Goal: Transaction & Acquisition: Purchase product/service

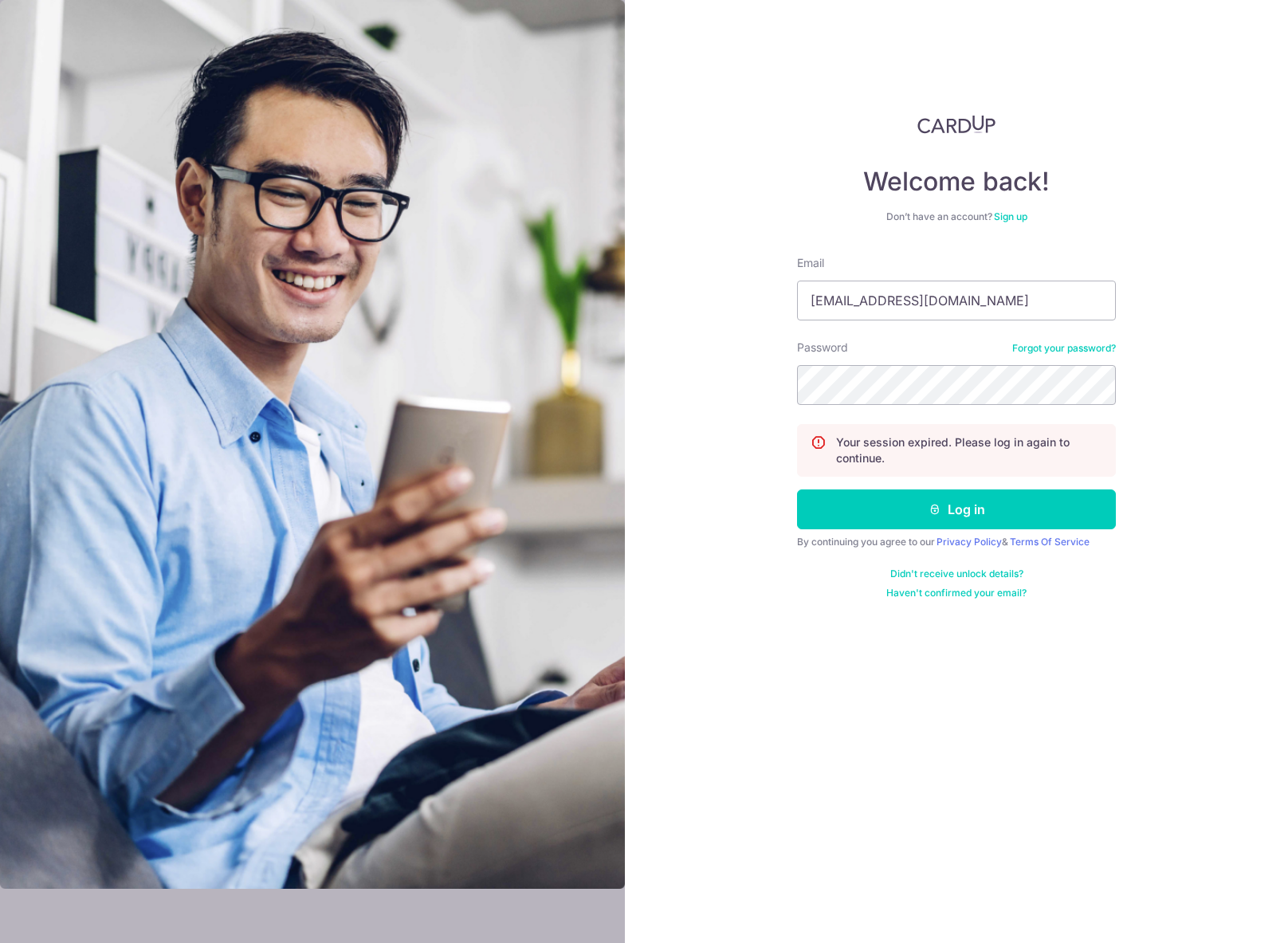
click at [1149, 372] on div "Welcome back! Don’t have an account? Sign up Email yuhui@andwhyte.com Password …" at bounding box center [956, 472] width 663 height 943
click at [939, 510] on icon "submit" at bounding box center [935, 509] width 13 height 13
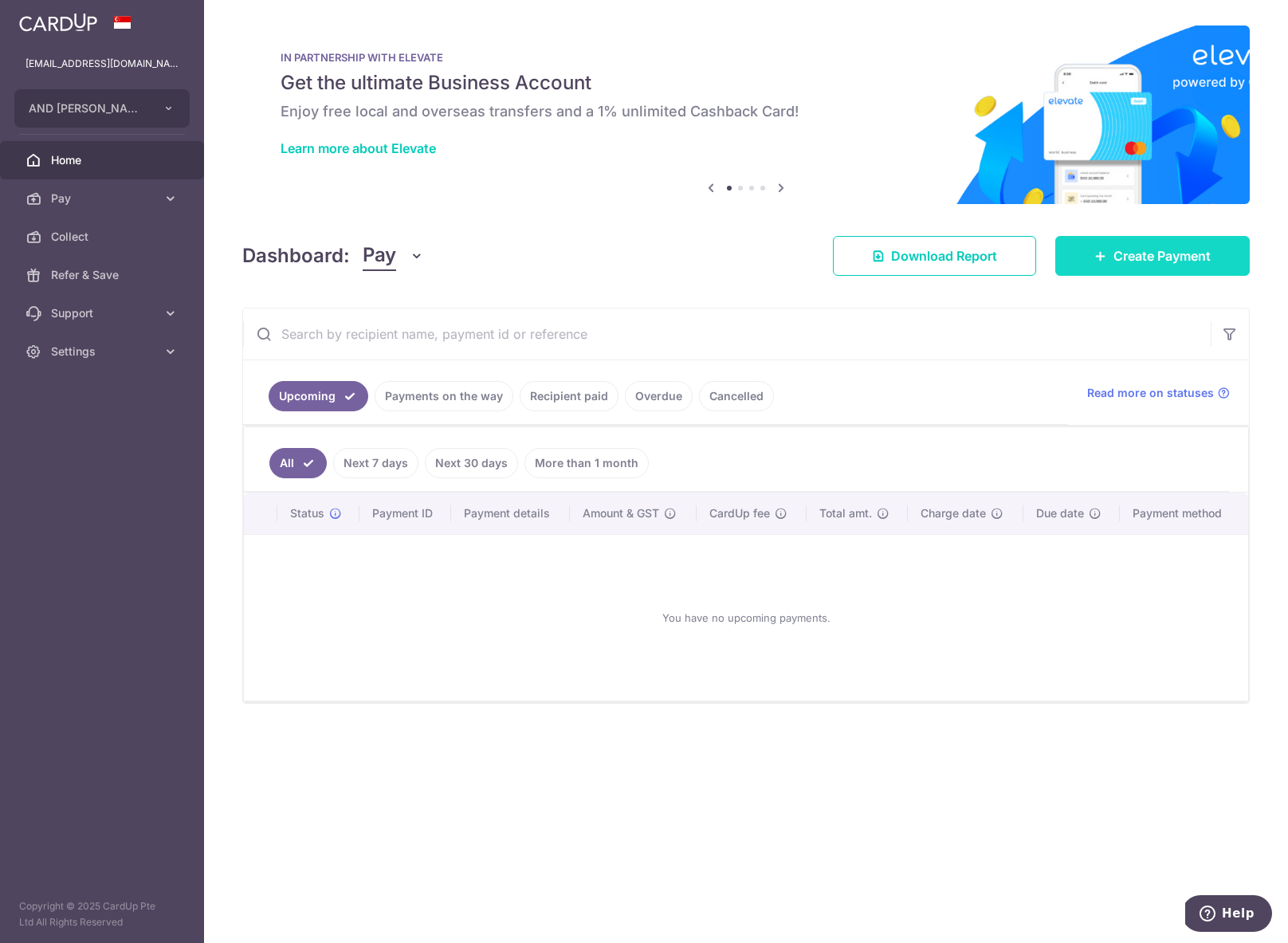
click at [1156, 262] on span "Create Payment" at bounding box center [1162, 255] width 97 height 19
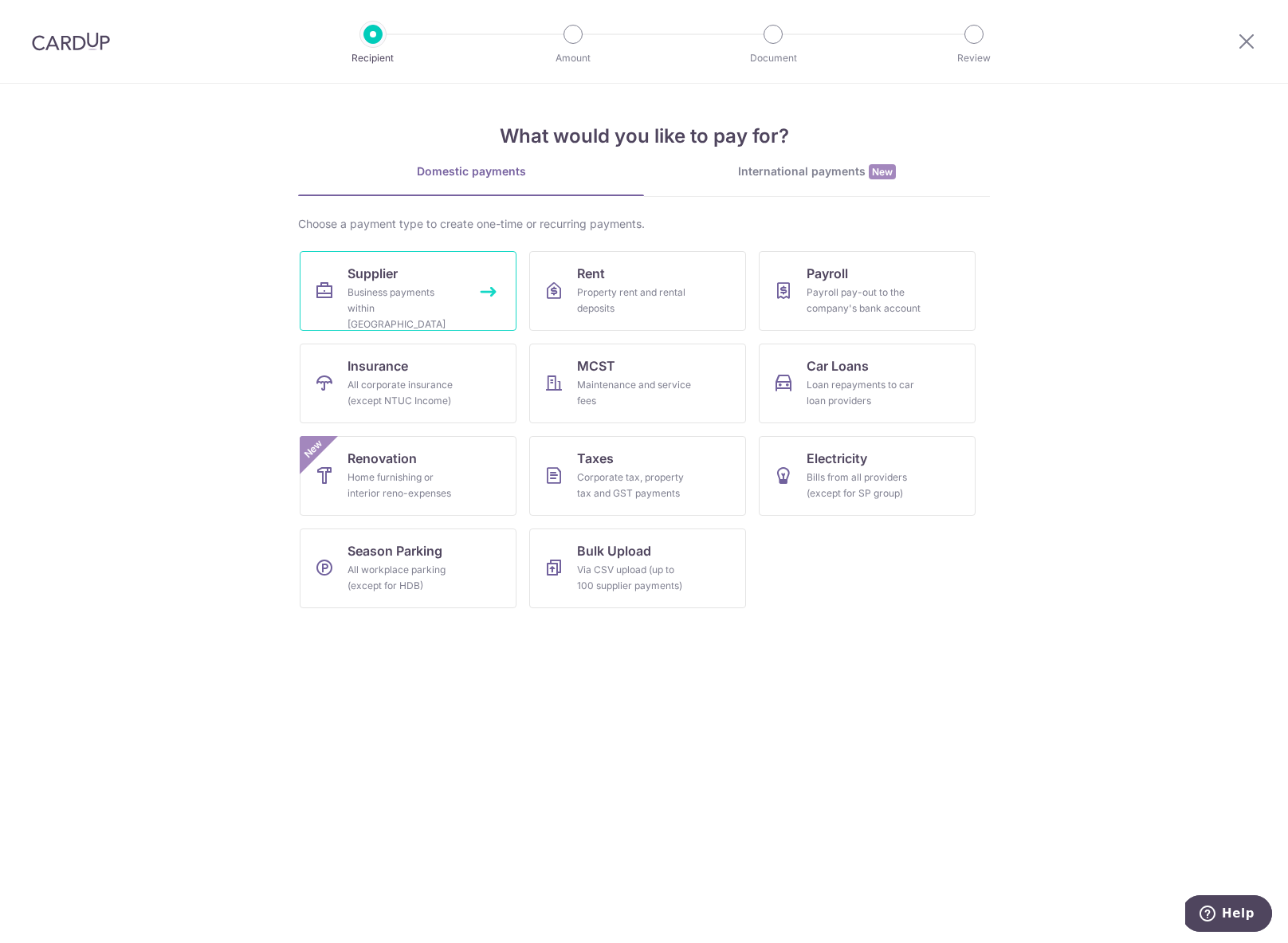
click at [434, 281] on link "Supplier Business payments within Singapore" at bounding box center [408, 290] width 217 height 80
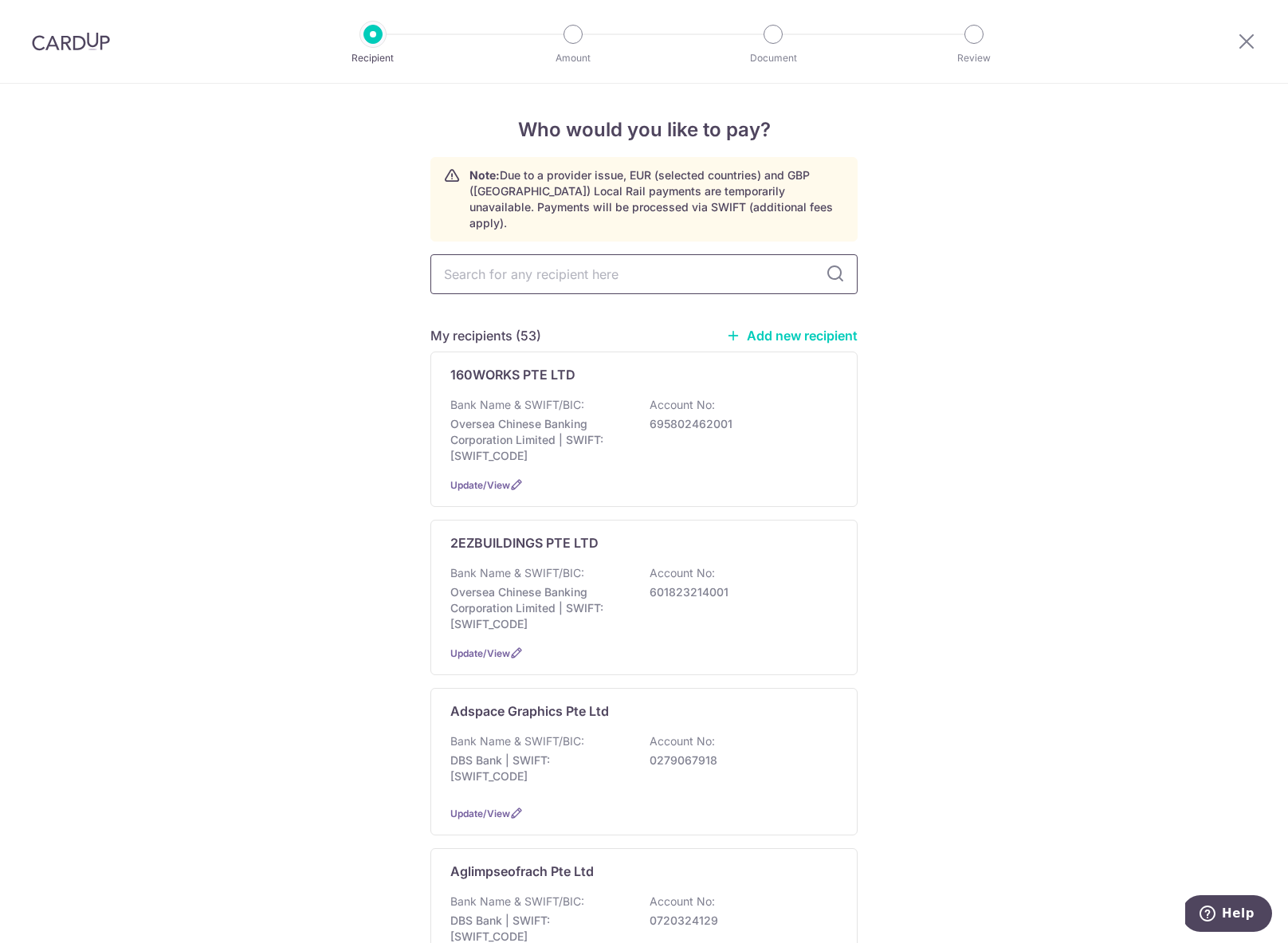
click at [517, 255] on input "text" at bounding box center [644, 274] width 428 height 39
type input "smiling"
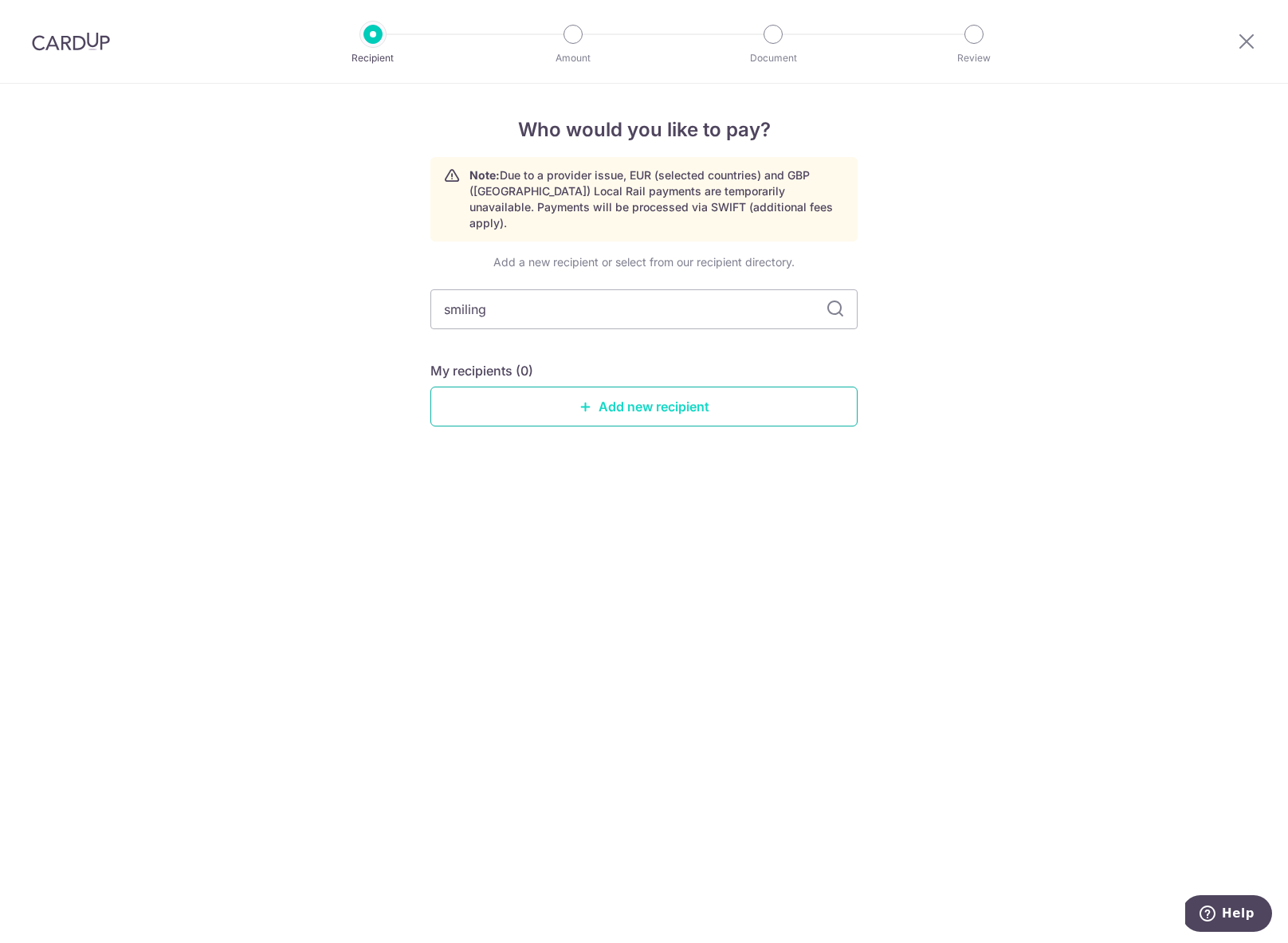
click at [620, 386] on link "Add new recipient" at bounding box center [644, 406] width 428 height 39
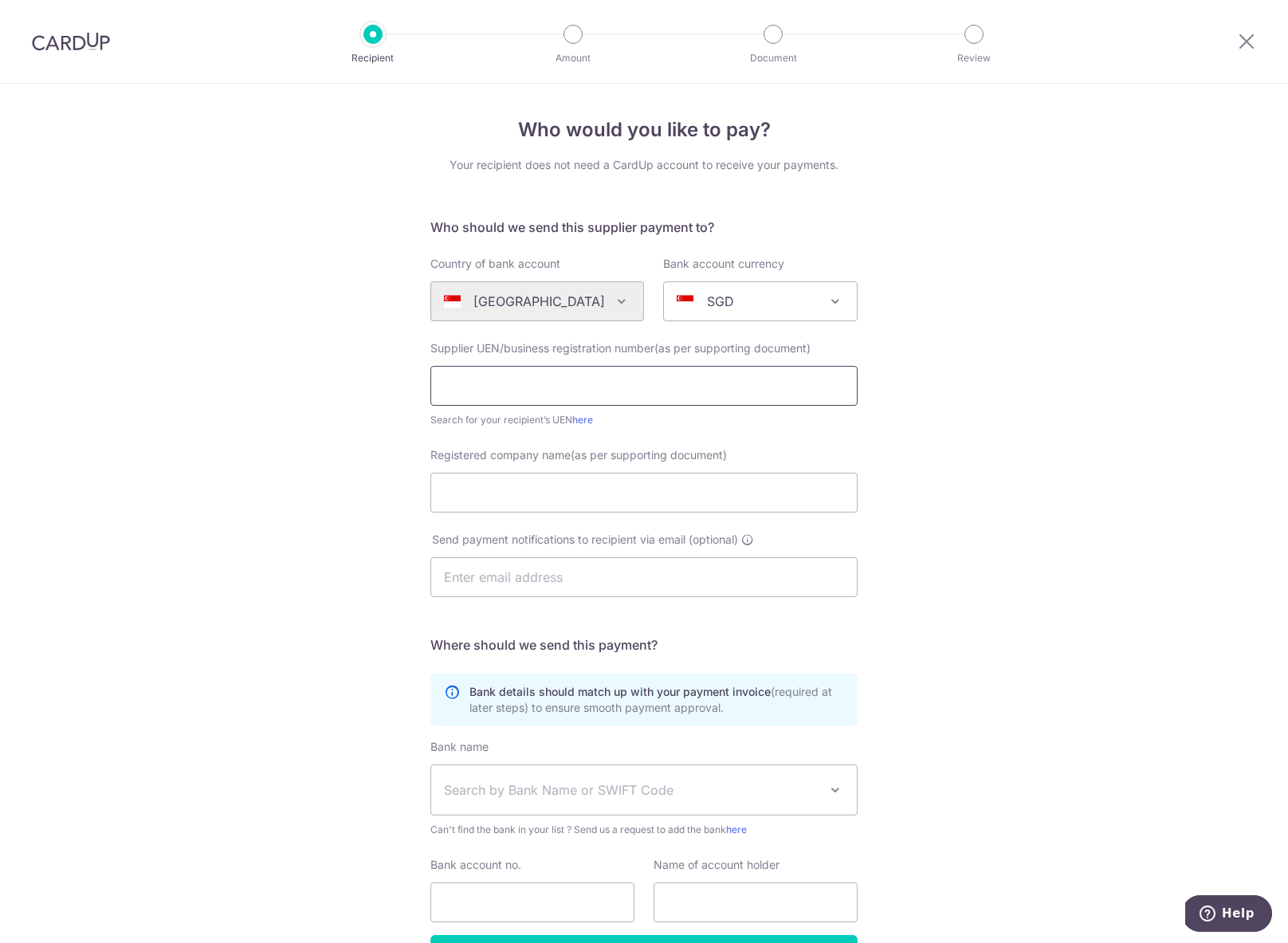
click at [517, 376] on input "text" at bounding box center [644, 385] width 428 height 39
paste input "201823369R"
type input "201823369R"
click at [528, 513] on div "Registered company name(as per supporting document)" at bounding box center [644, 489] width 446 height 84
click at [530, 490] on input "Registered company name(as per supporting document)" at bounding box center [644, 492] width 428 height 39
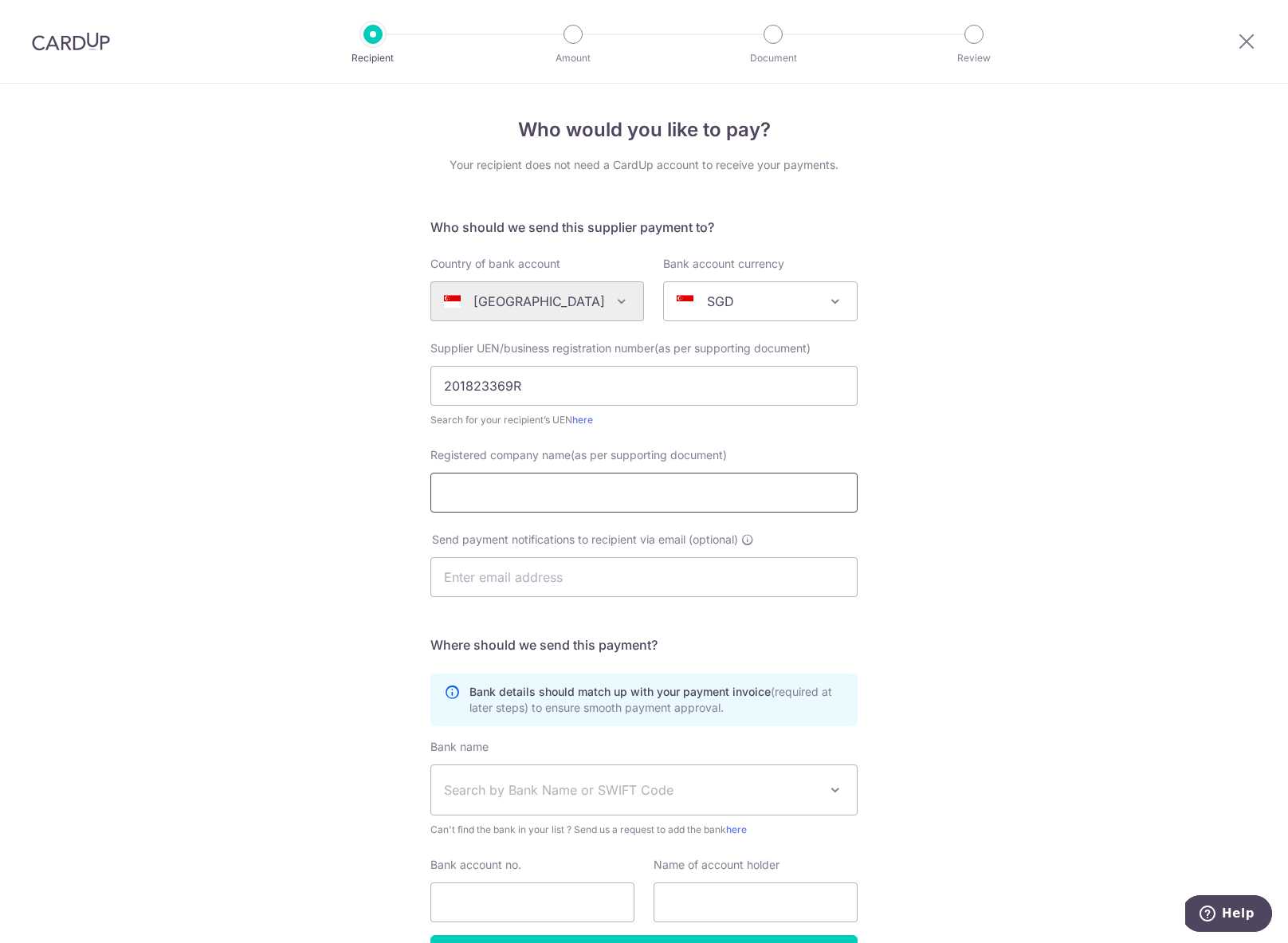
paste input "SMILING AFRO PTE LTD"
type input "SMILING AFRO PTE LTD"
click at [981, 510] on div "Who would you like to pay? Your recipient does not need a CardUp account to rec…" at bounding box center [644, 567] width 1288 height 966
click at [481, 577] on input "text" at bounding box center [644, 576] width 428 height 39
paste input "mailto:smilingafro91@gmail.com"
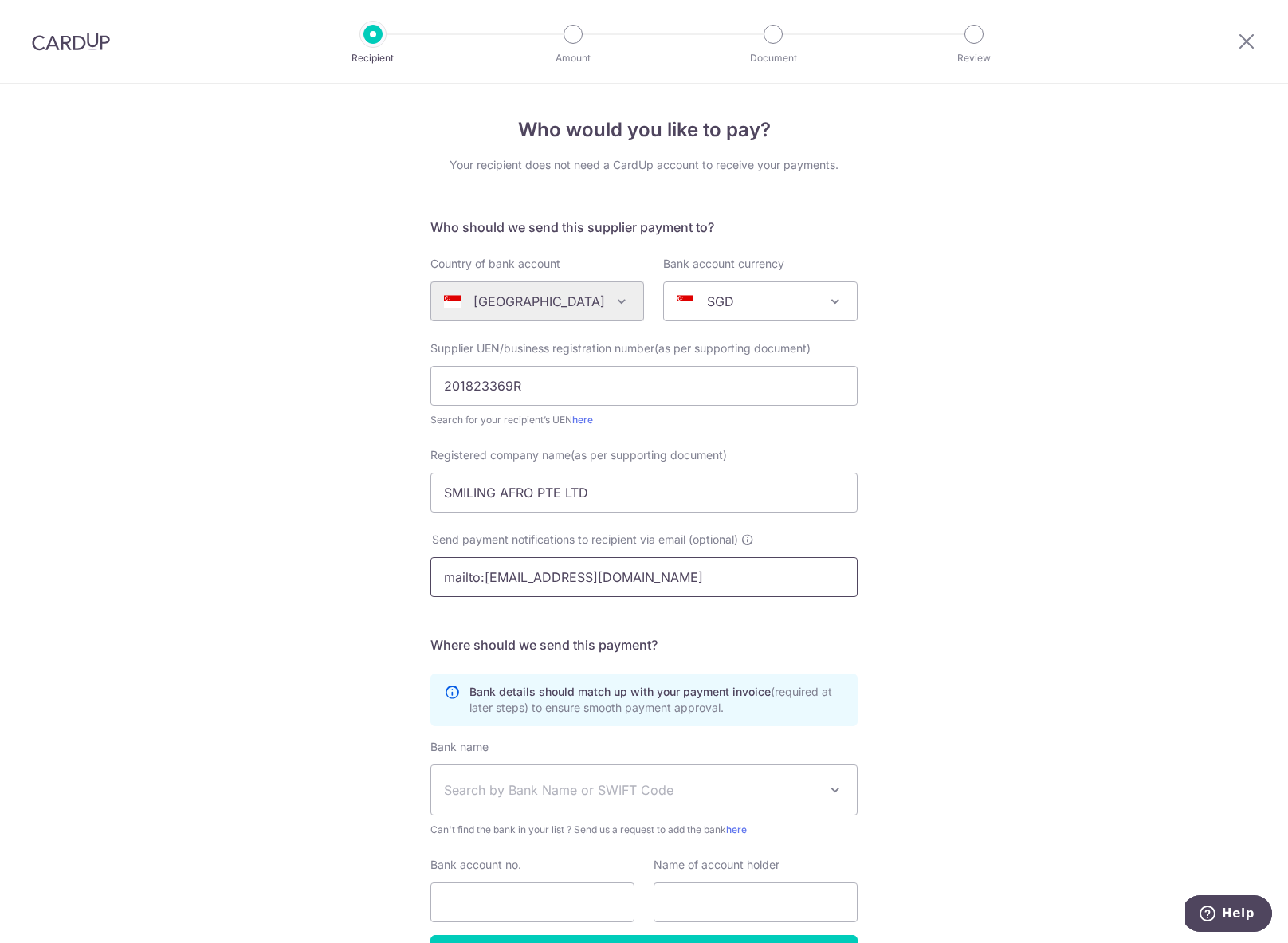
drag, startPoint x: 481, startPoint y: 578, endPoint x: 377, endPoint y: 571, distance: 104.2
click at [377, 571] on div "Who would you like to pay? Your recipient does not need a CardUp account to rec…" at bounding box center [644, 567] width 1288 height 966
type input "smilingafro91@gmail.com"
click at [1055, 565] on div "Who would you like to pay? Your recipient does not need a CardUp account to rec…" at bounding box center [644, 567] width 1288 height 966
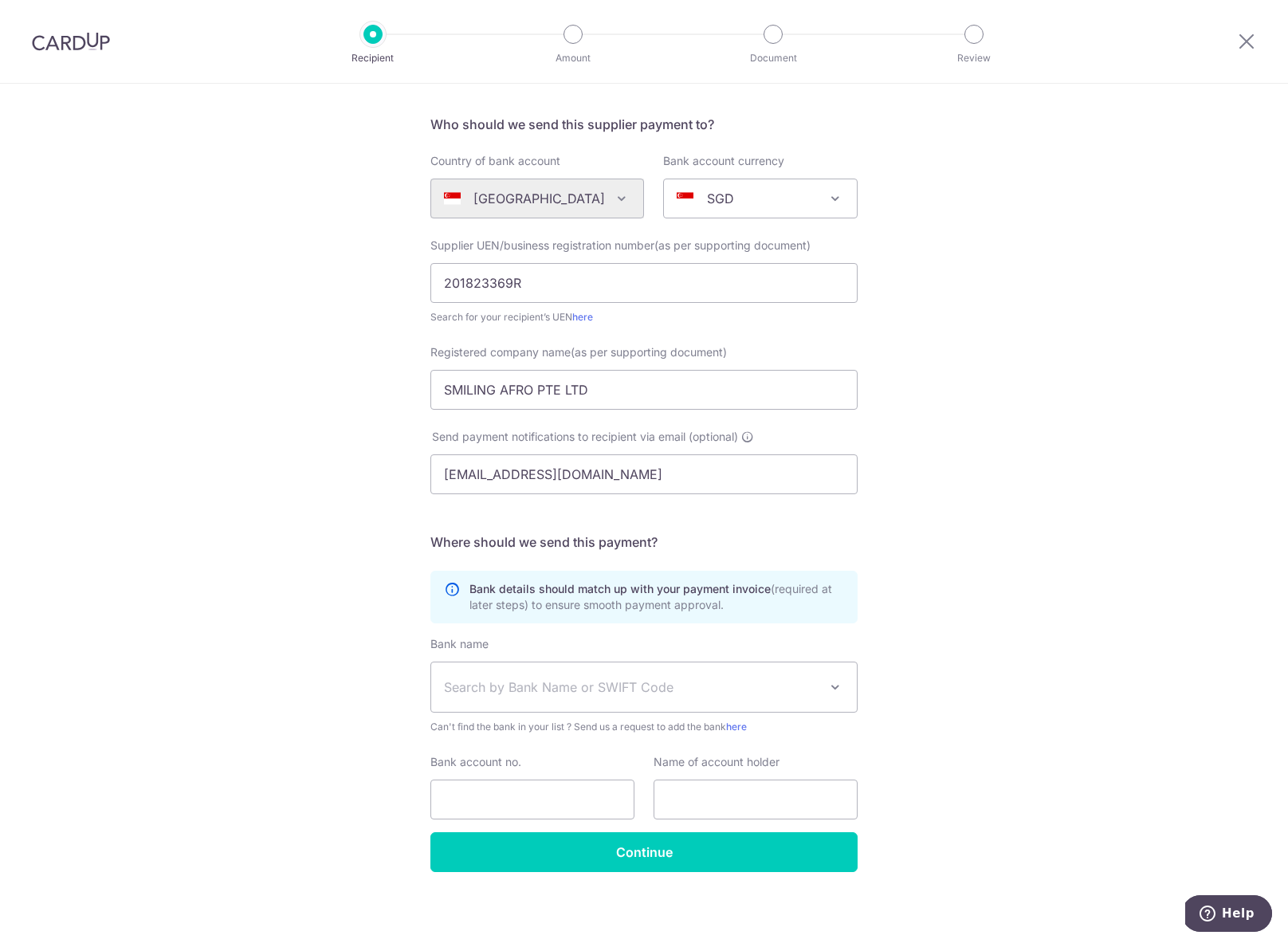
scroll to position [107, 0]
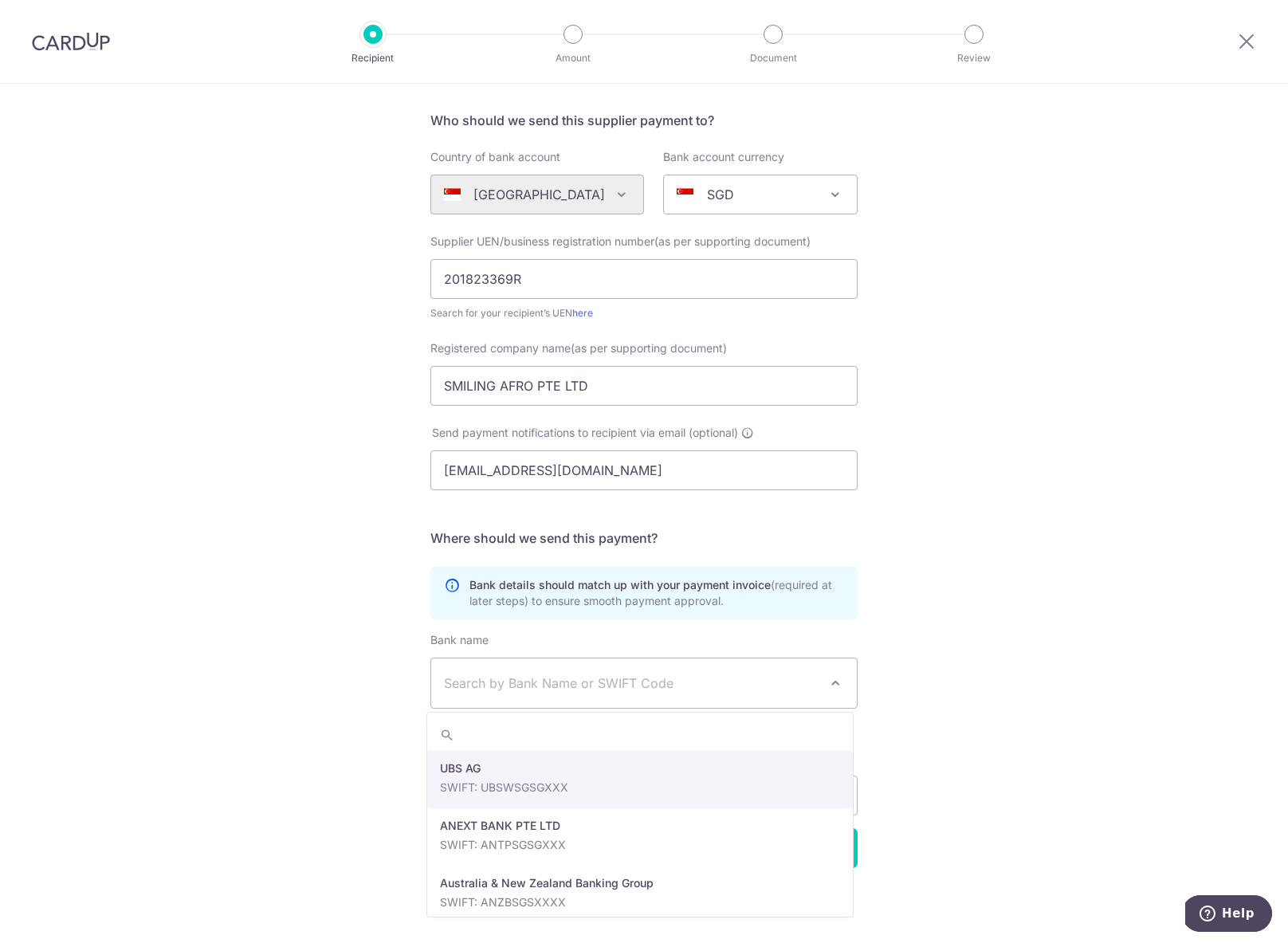
click at [686, 679] on span "Search by Bank Name or SWIFT Code" at bounding box center [631, 682] width 375 height 19
type input "dbs"
select select "6"
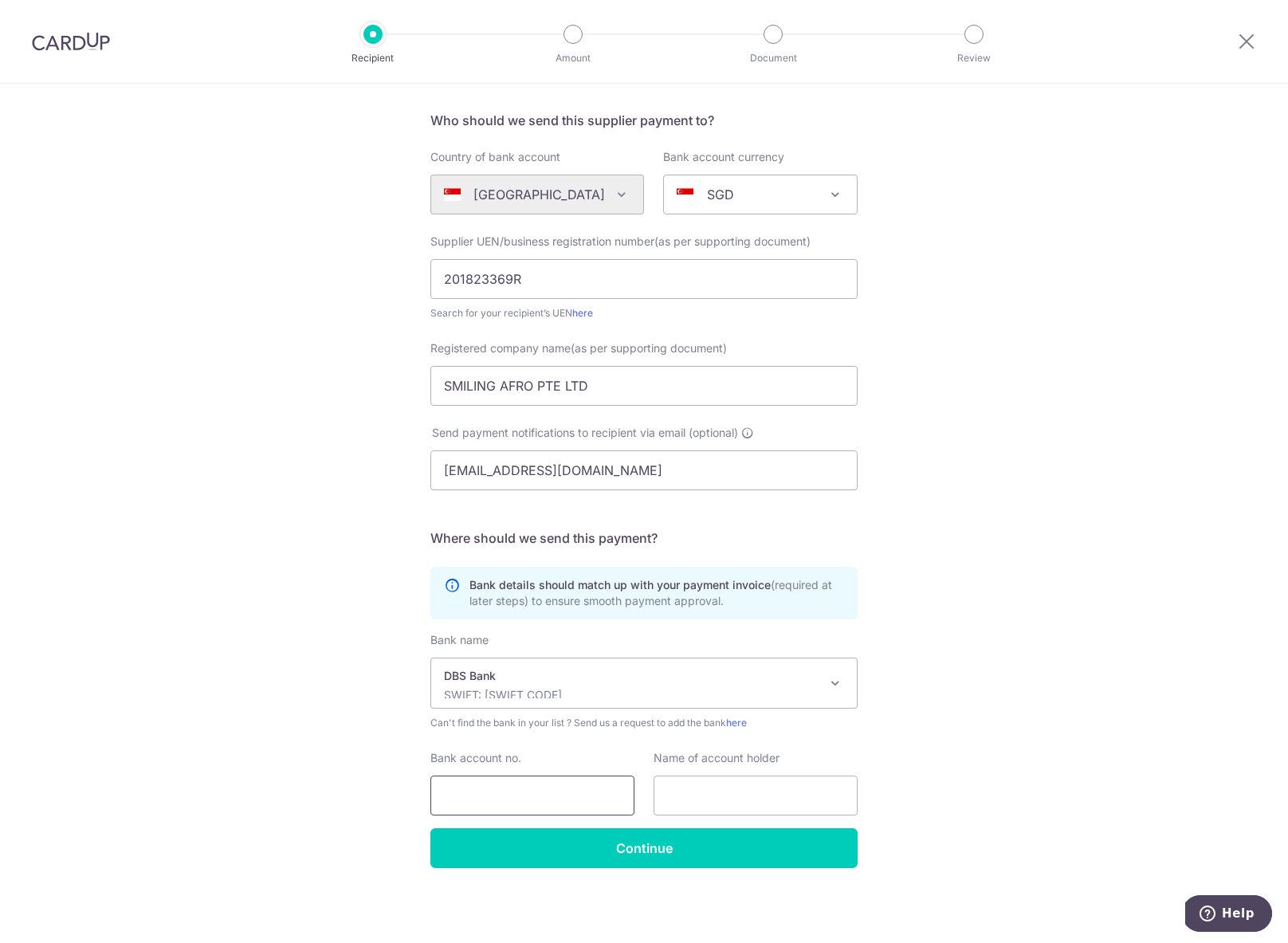
click at [571, 801] on input "Bank account no." at bounding box center [532, 795] width 204 height 39
click at [544, 797] on input "Bank account no." at bounding box center [532, 795] width 204 height 39
paste input "072-002327-7"
type input "0720023277"
click at [528, 410] on div "Registered company name(as per supporting document) SMILING AFRO PTE LTD" at bounding box center [644, 383] width 446 height 84
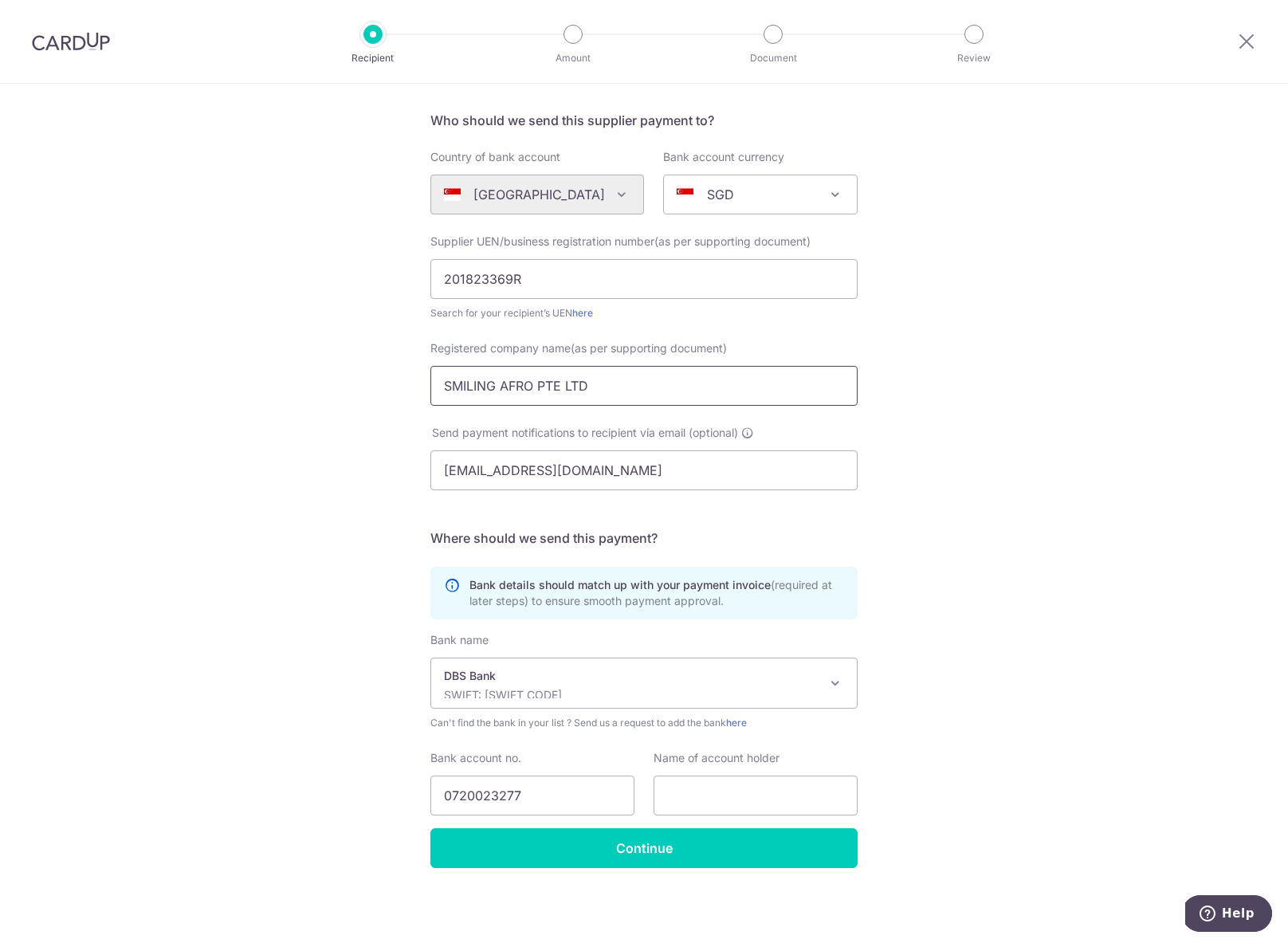
click at [531, 389] on input "SMILING AFRO PTE LTD" at bounding box center [644, 385] width 428 height 39
click at [740, 800] on input "text" at bounding box center [756, 795] width 204 height 39
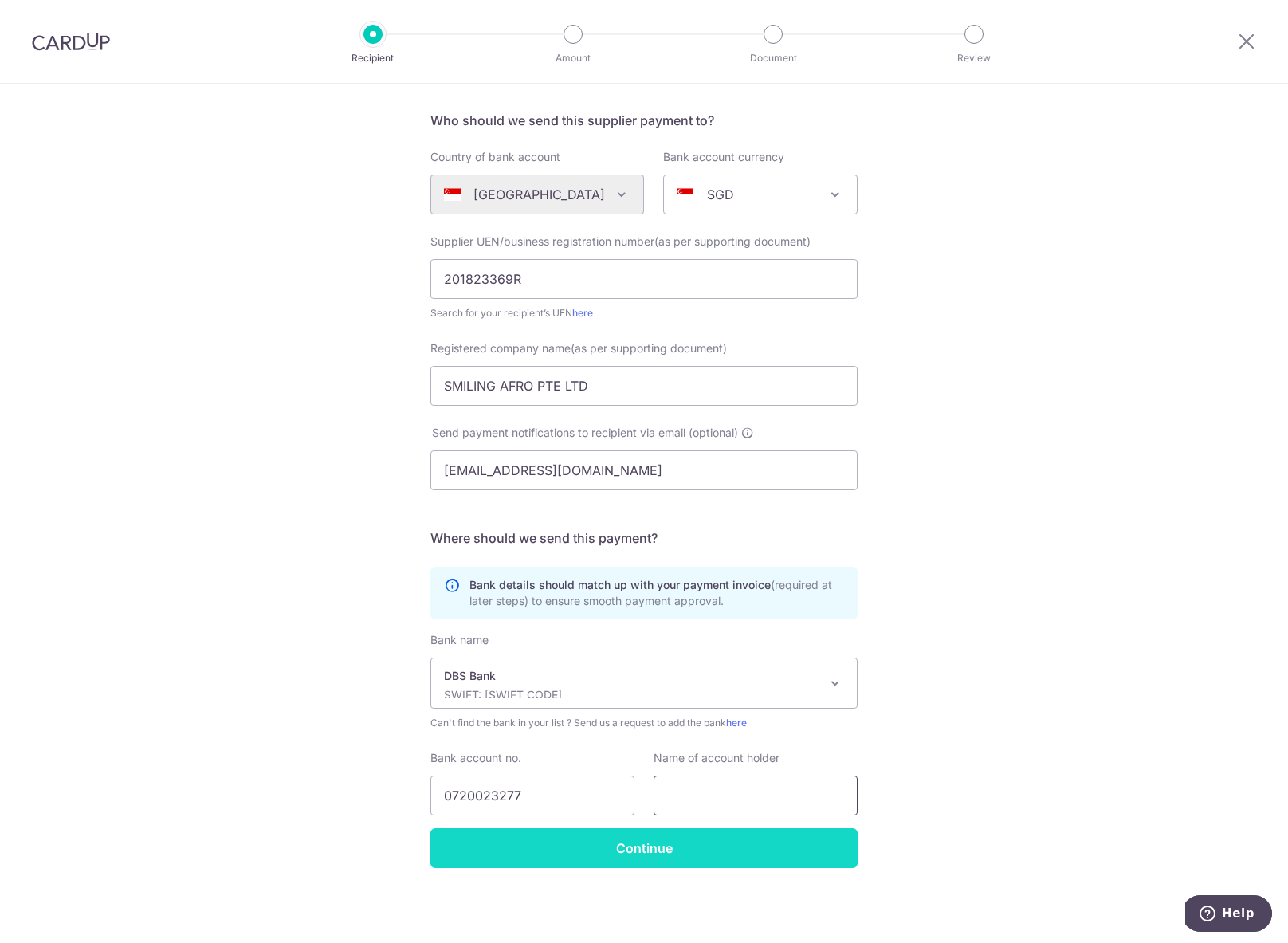
paste input "SMILING AFRO PTE LTD"
type input "SMILING AFRO PTE LTD"
click at [666, 852] on input "Continue" at bounding box center [644, 848] width 428 height 39
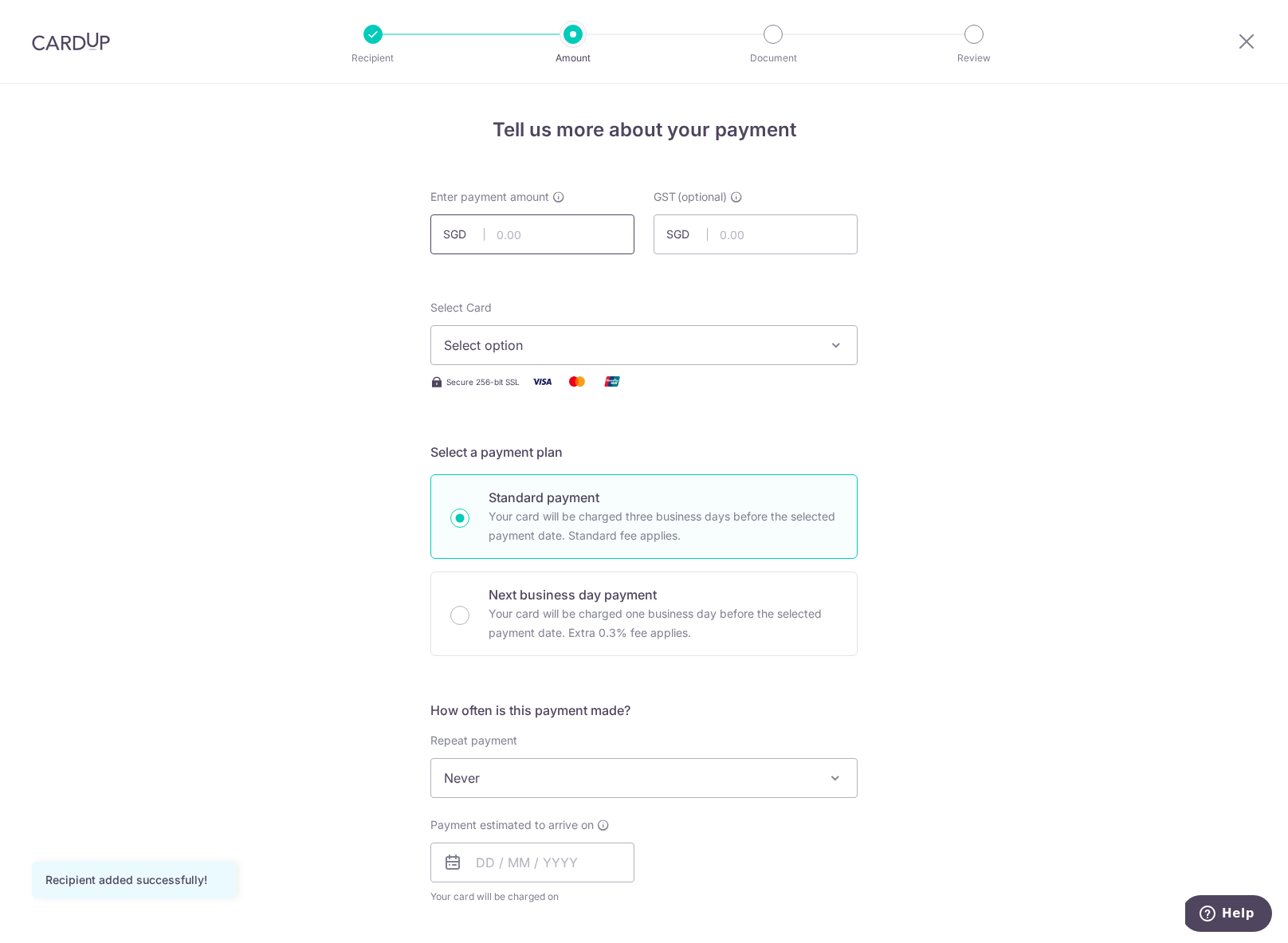
click at [532, 228] on input "text" at bounding box center [532, 234] width 204 height 39
click at [558, 346] on span "Select option" at bounding box center [629, 344] width 371 height 19
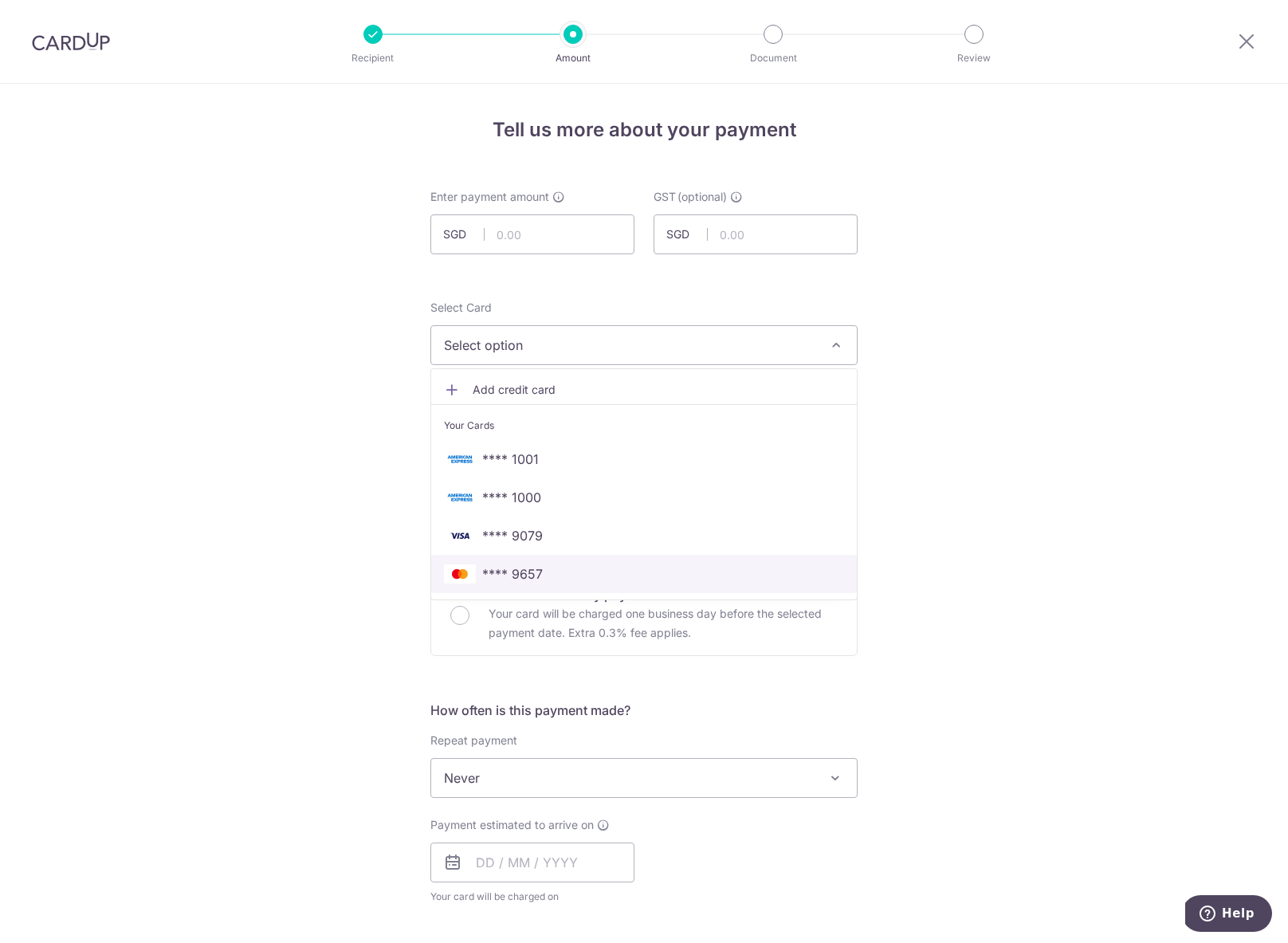
click at [581, 574] on span "**** 9657" at bounding box center [644, 573] width 400 height 19
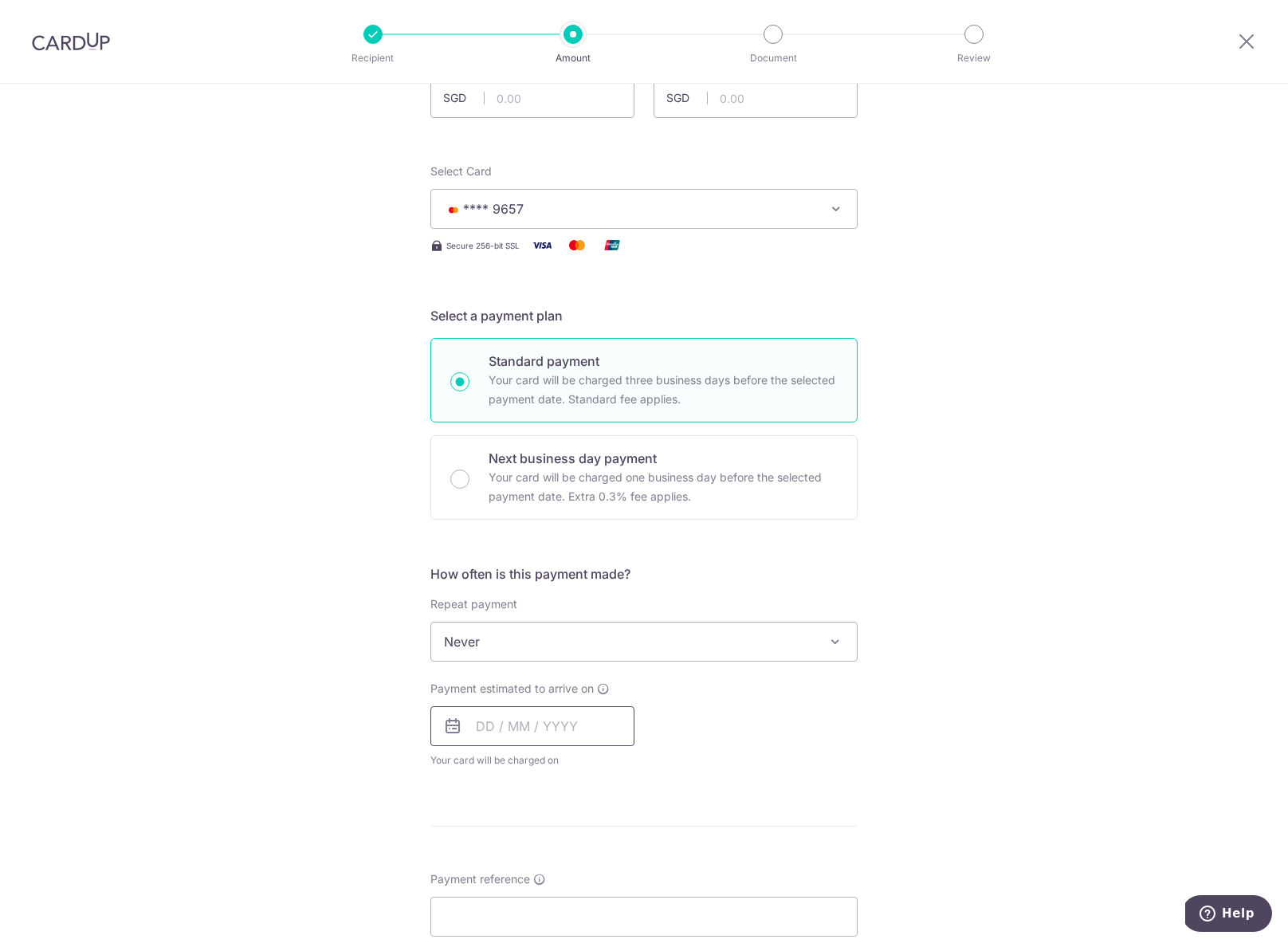
scroll to position [144, 0]
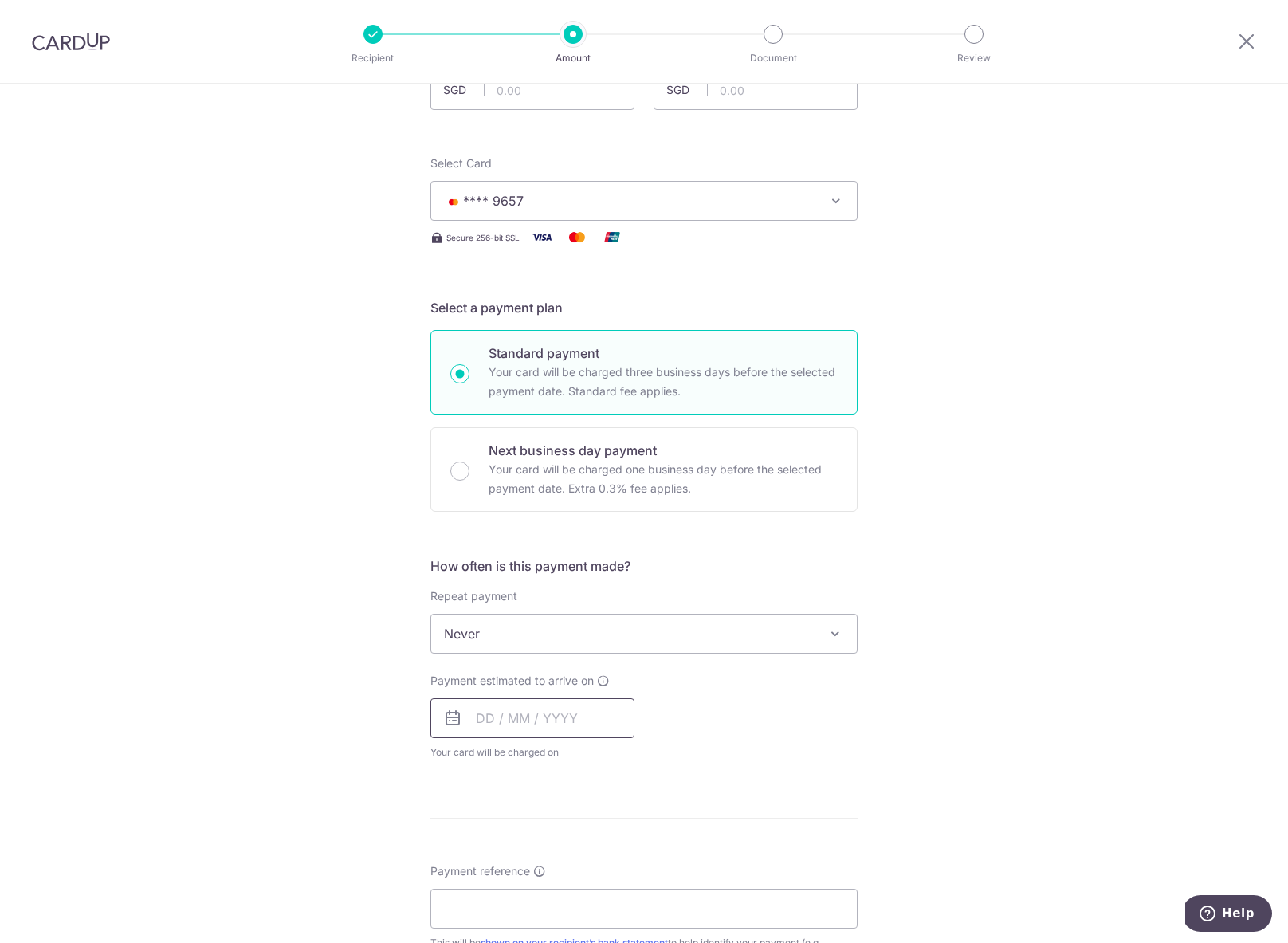
click at [615, 702] on input "text" at bounding box center [532, 718] width 204 height 39
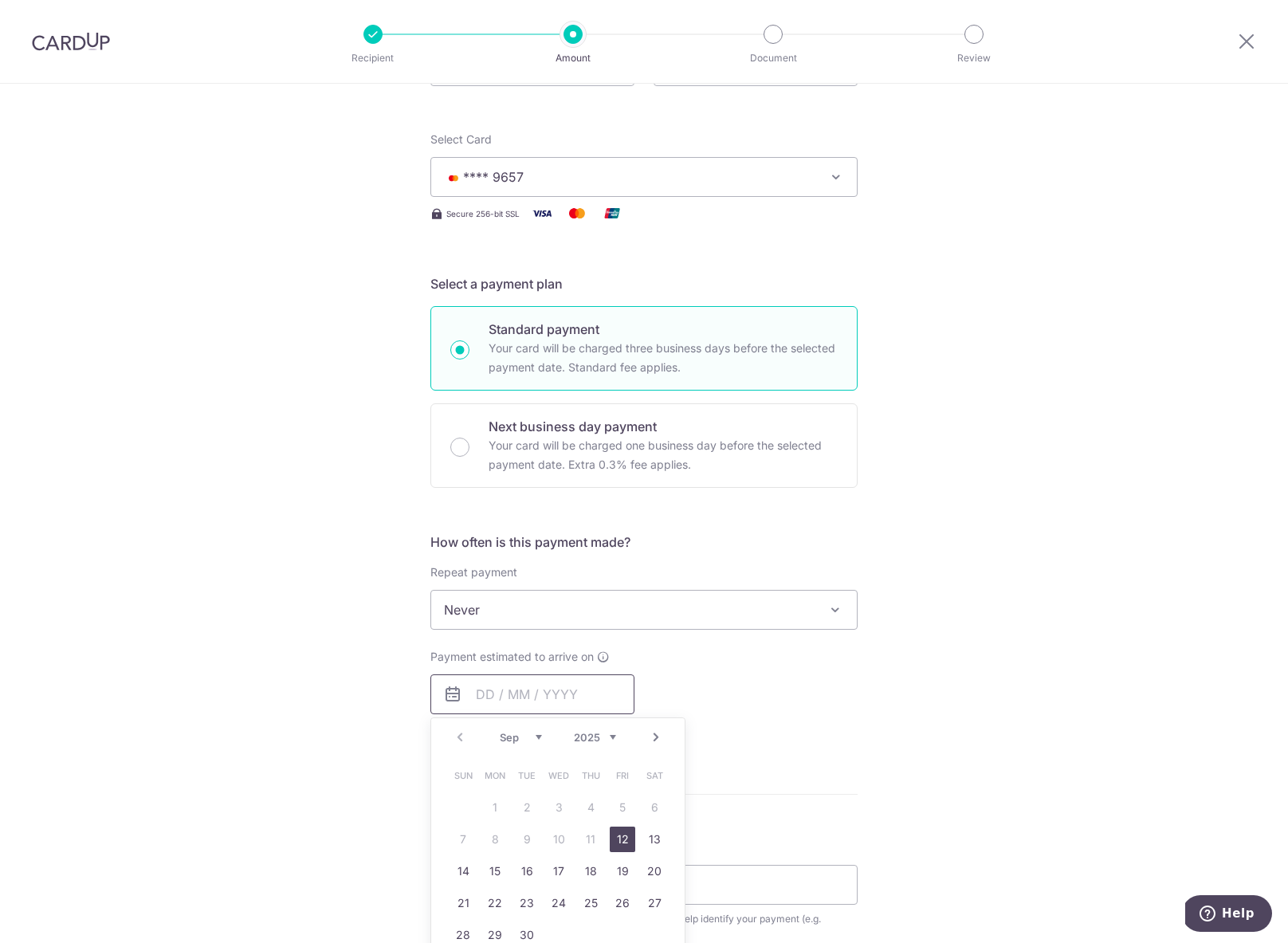
scroll to position [177, 0]
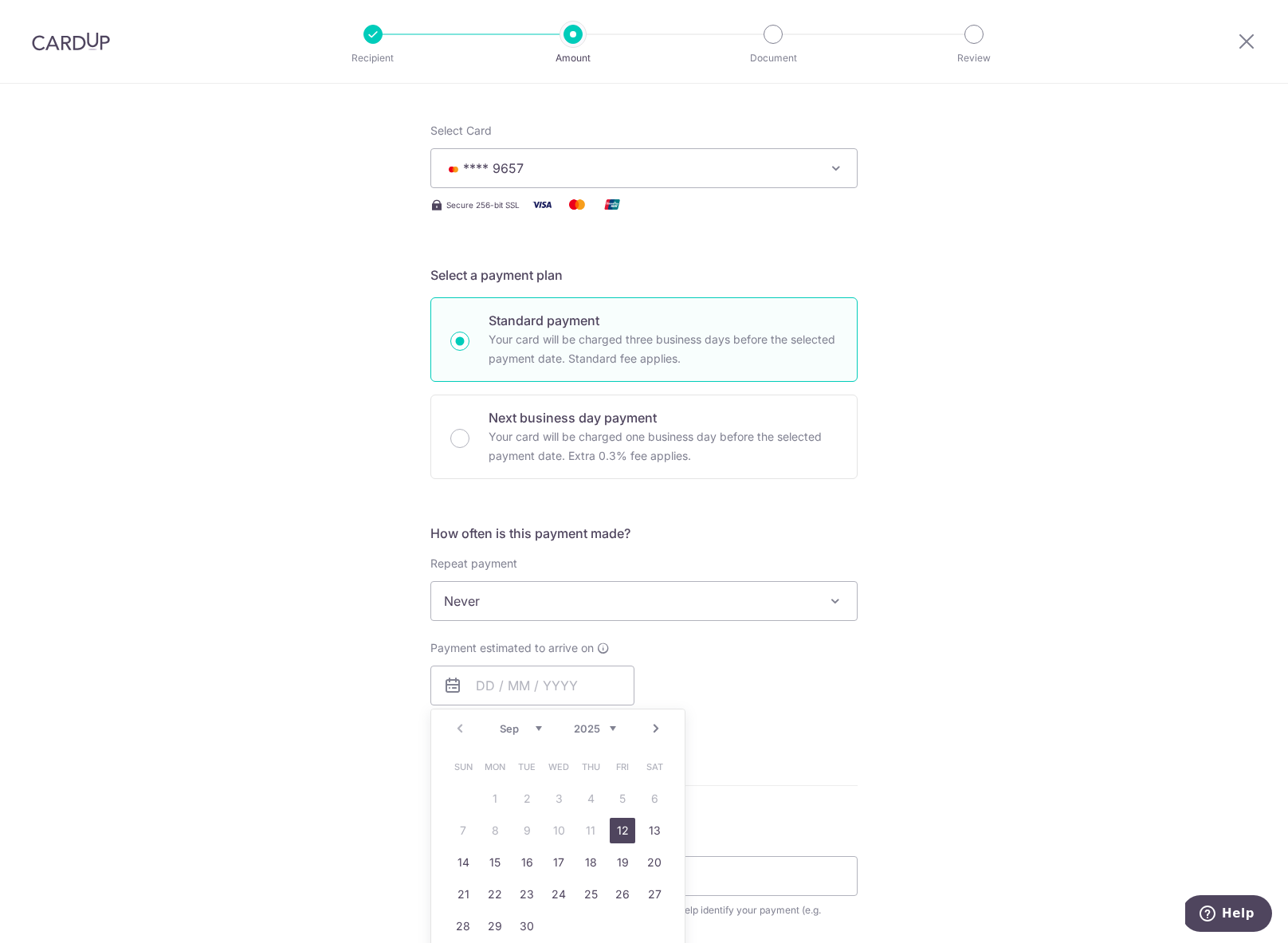
click at [619, 826] on link "12" at bounding box center [622, 830] width 25 height 25
type input "12/09/2025"
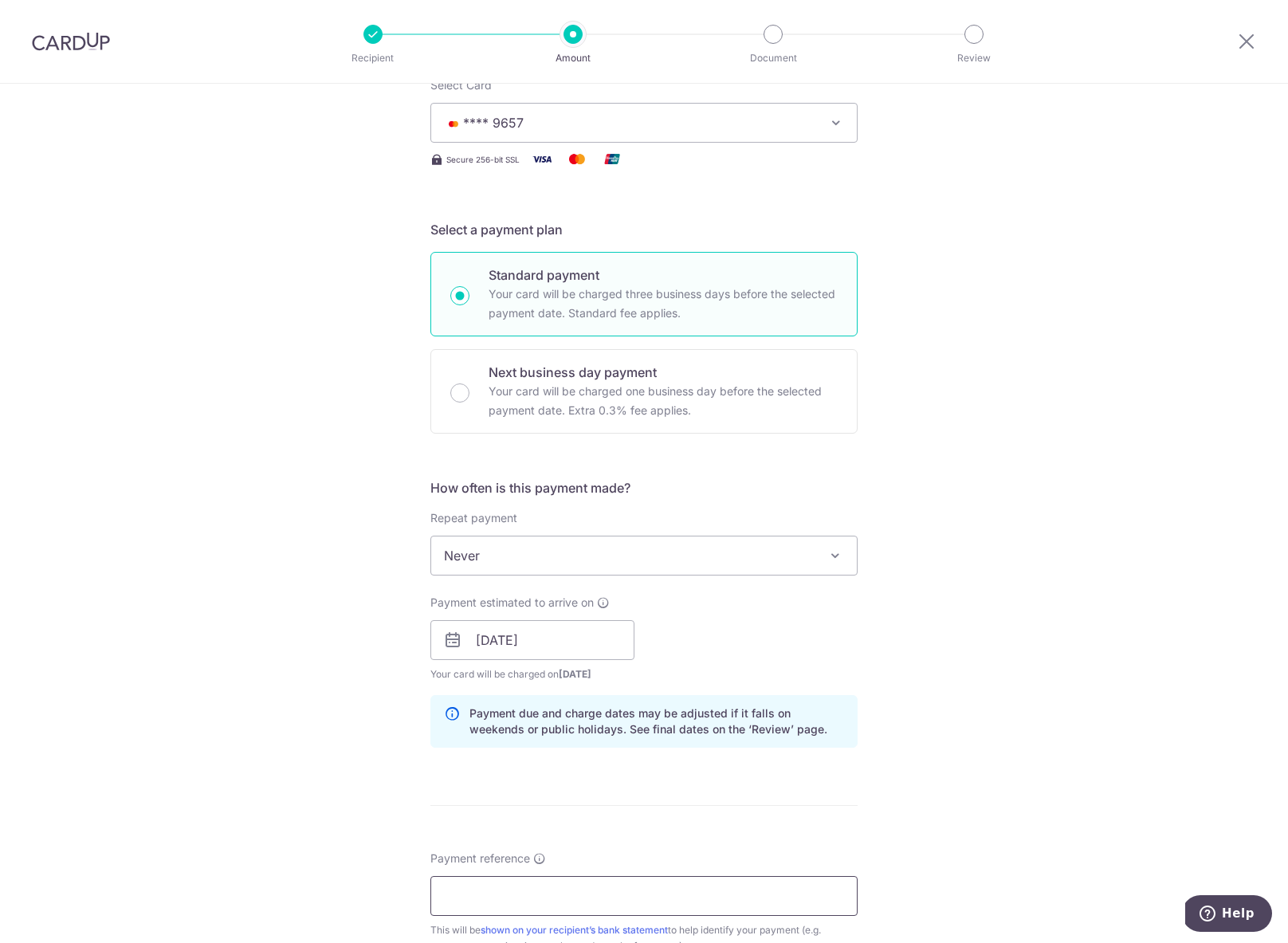
scroll to position [490, 0]
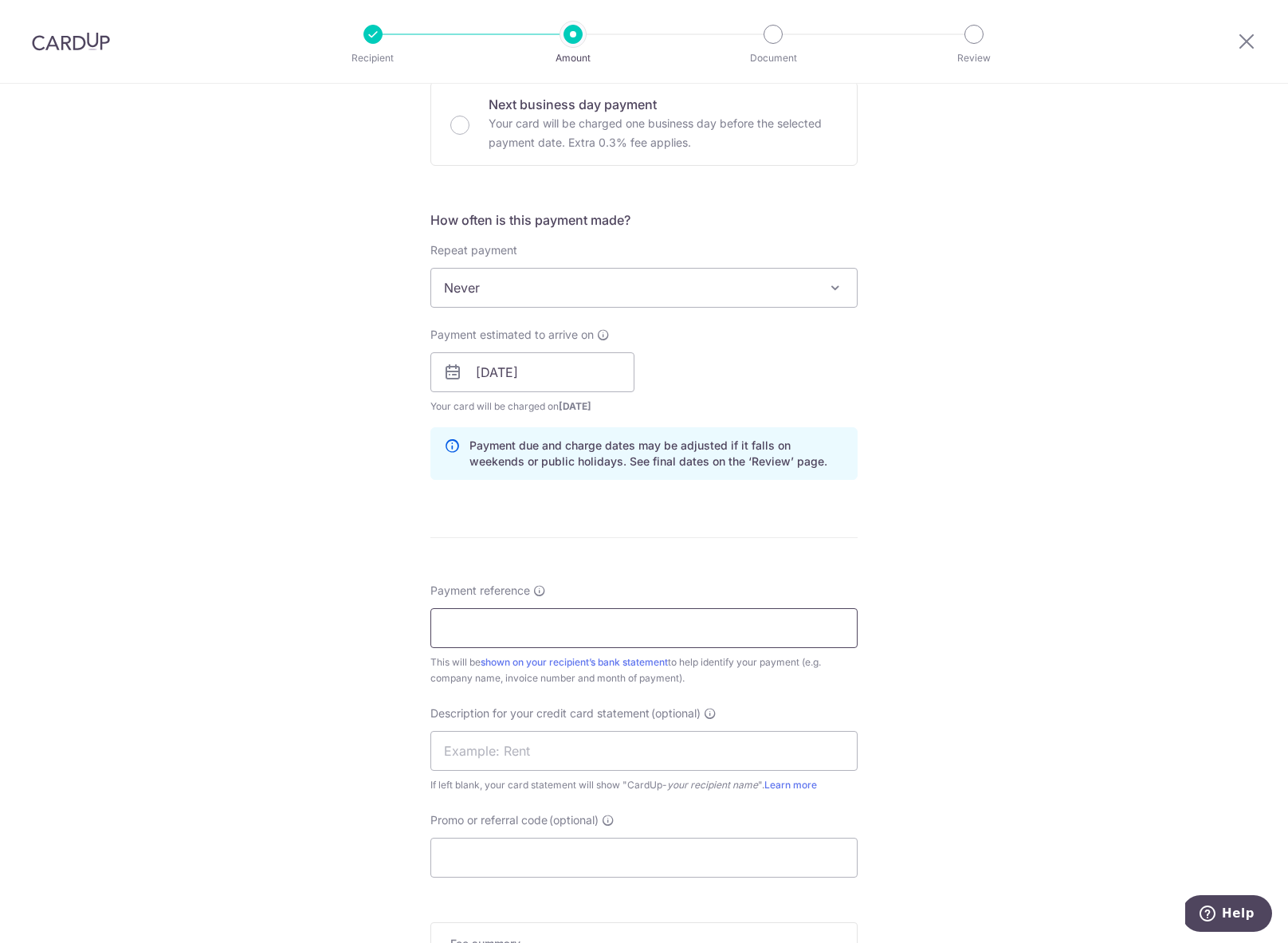
click at [622, 638] on input "Payment reference" at bounding box center [644, 627] width 428 height 39
type input "AND WHYTE - UC ENGAGEMENT"
click at [1096, 712] on div "Tell us more about your payment Enter payment amount SGD GST (optional) SGD Rec…" at bounding box center [644, 401] width 1288 height 1613
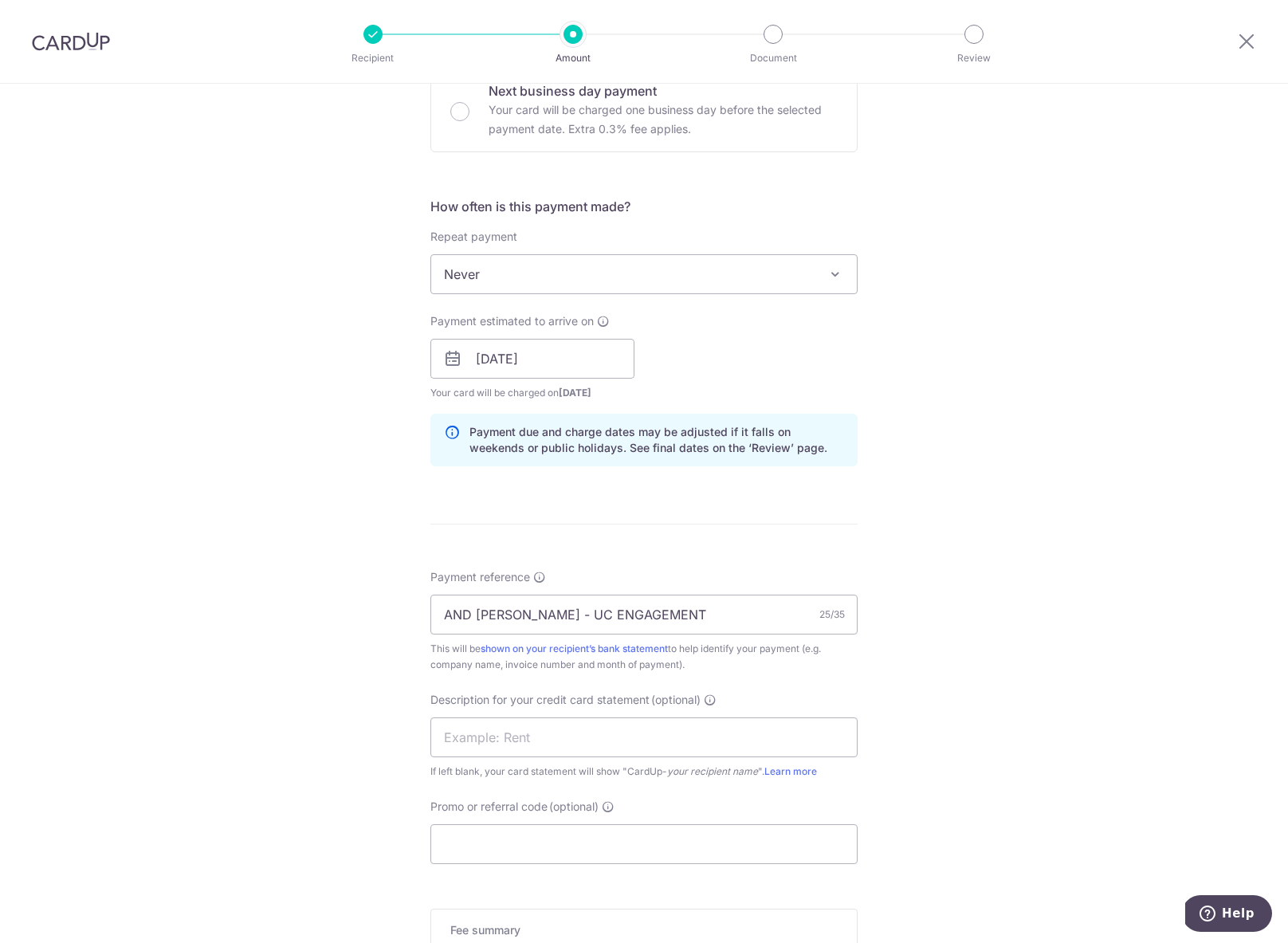
scroll to position [520, 0]
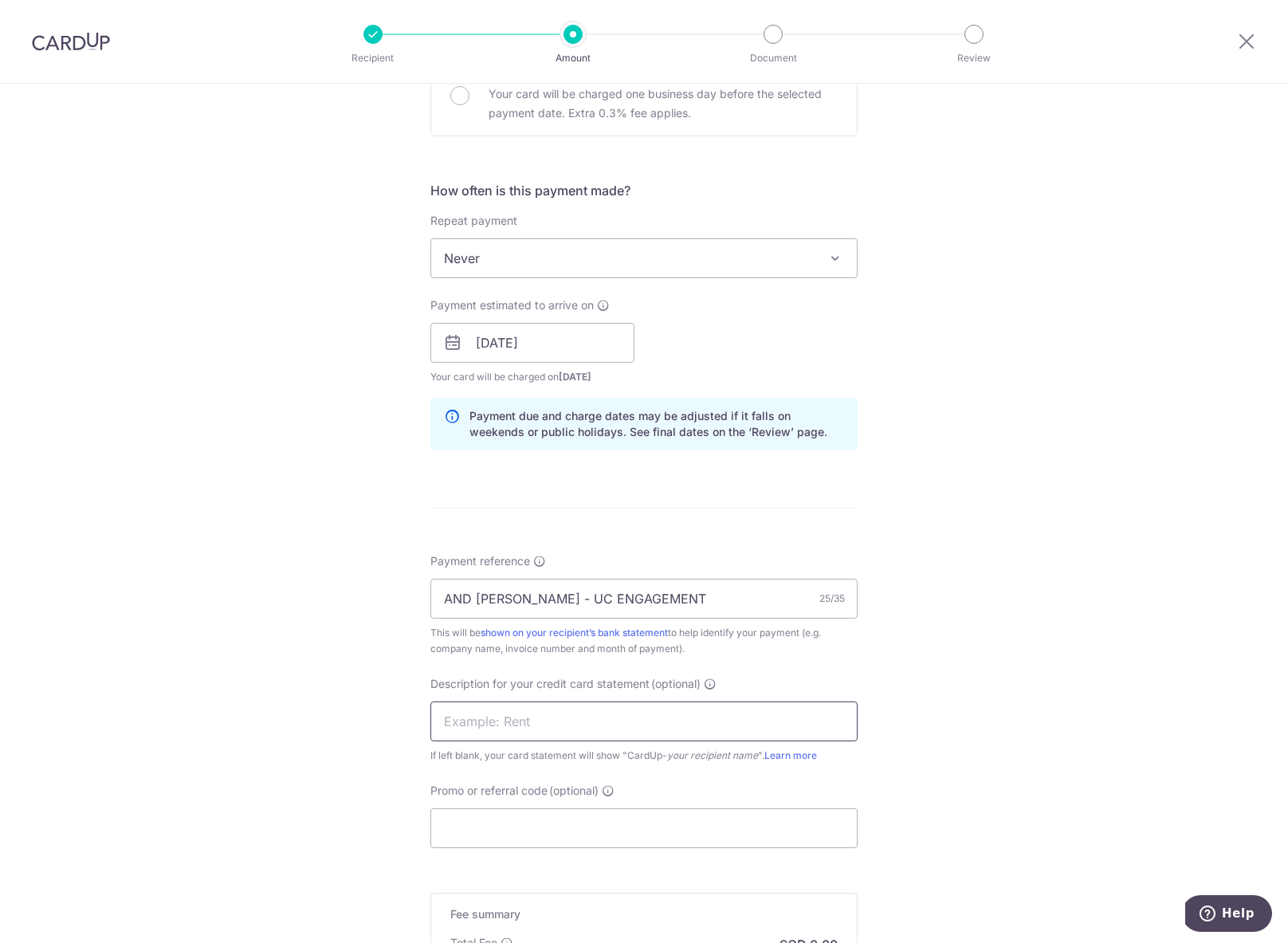
click at [762, 722] on input "text" at bounding box center [644, 721] width 428 height 39
type input "UC KOL ENGAGEME"
click at [944, 667] on div "Tell us more about your payment Enter payment amount SGD GST (optional) SGD Rec…" at bounding box center [644, 371] width 1288 height 1613
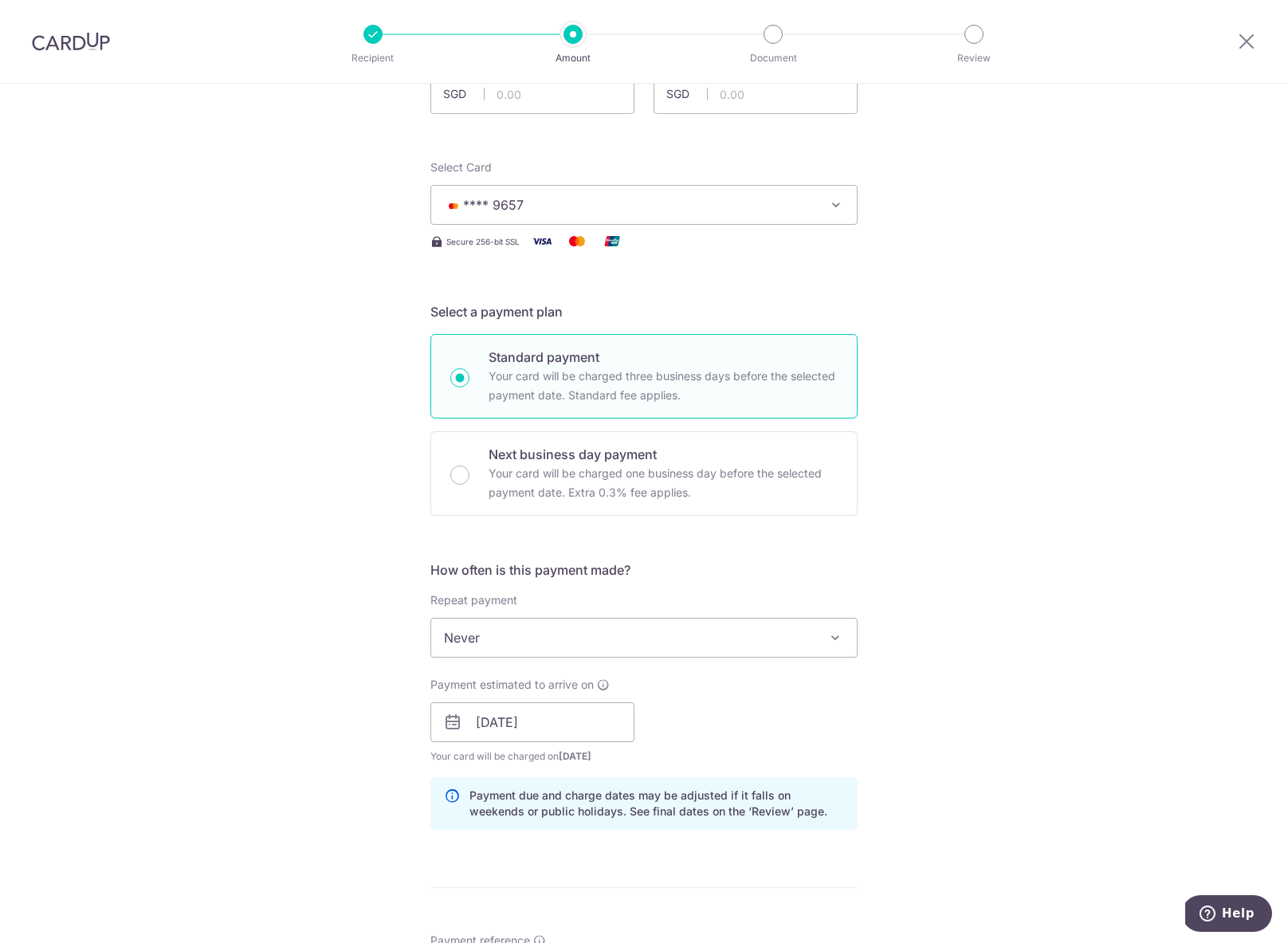
scroll to position [0, 0]
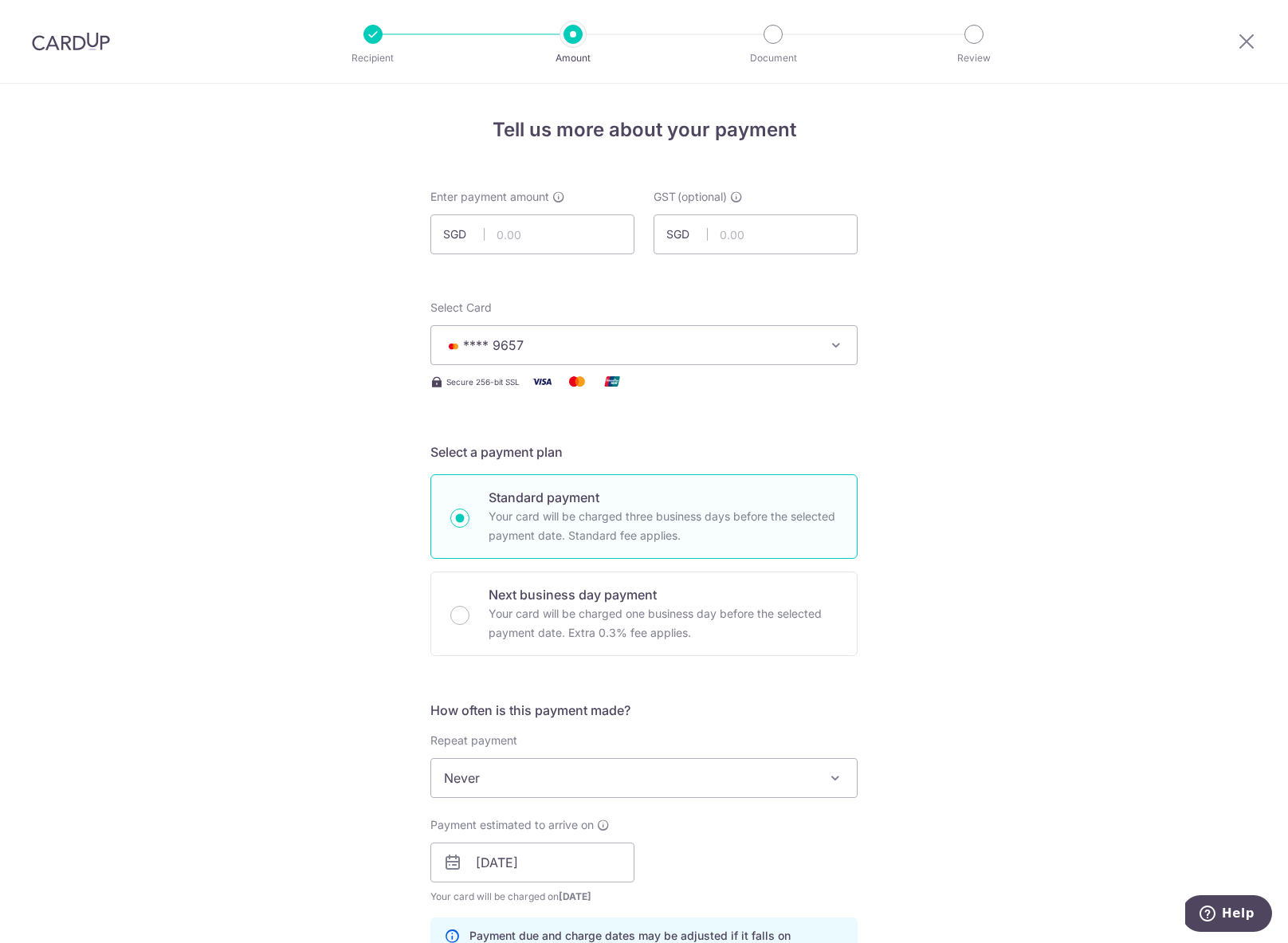
click at [514, 207] on div "Enter payment amount SGD" at bounding box center [532, 221] width 204 height 65
click at [531, 240] on input "text" at bounding box center [532, 234] width 204 height 39
click at [1035, 303] on div "Tell us more about your payment Enter payment amount SGD 5700 GST (optional) SG…" at bounding box center [644, 890] width 1288 height 1613
type input "5,700.00"
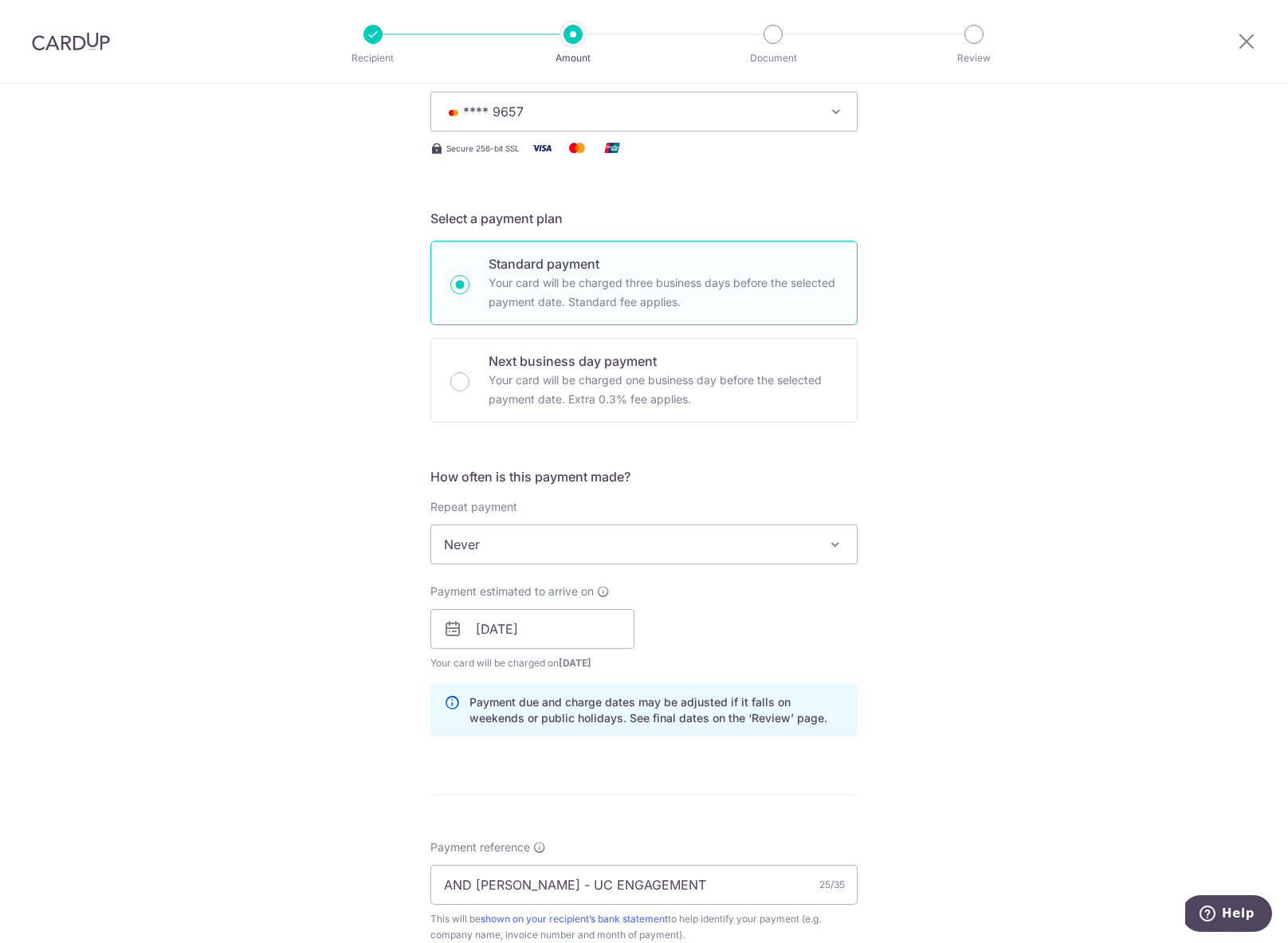
scroll to position [543, 0]
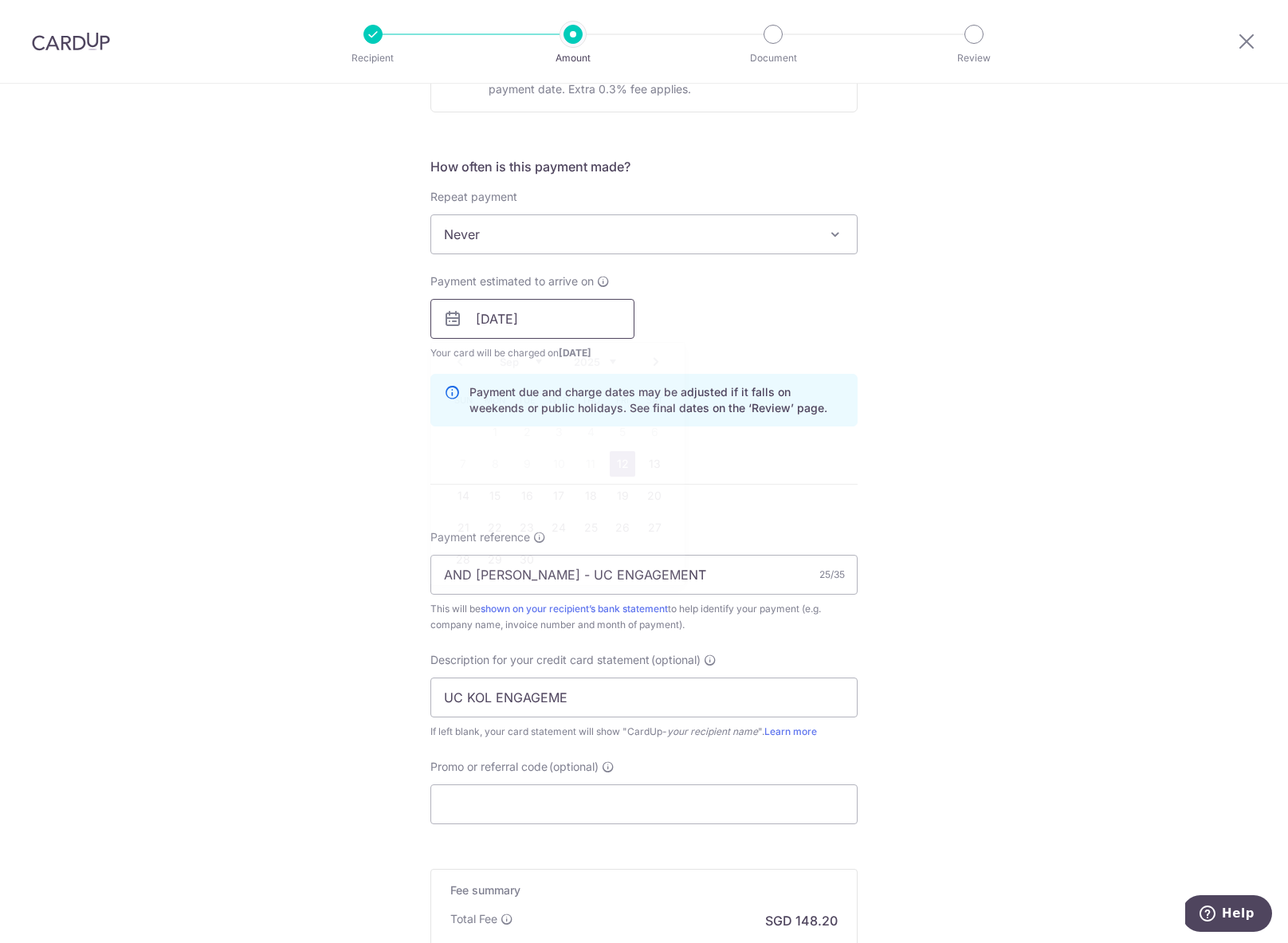
click at [547, 313] on input "12/09/2025" at bounding box center [532, 318] width 204 height 39
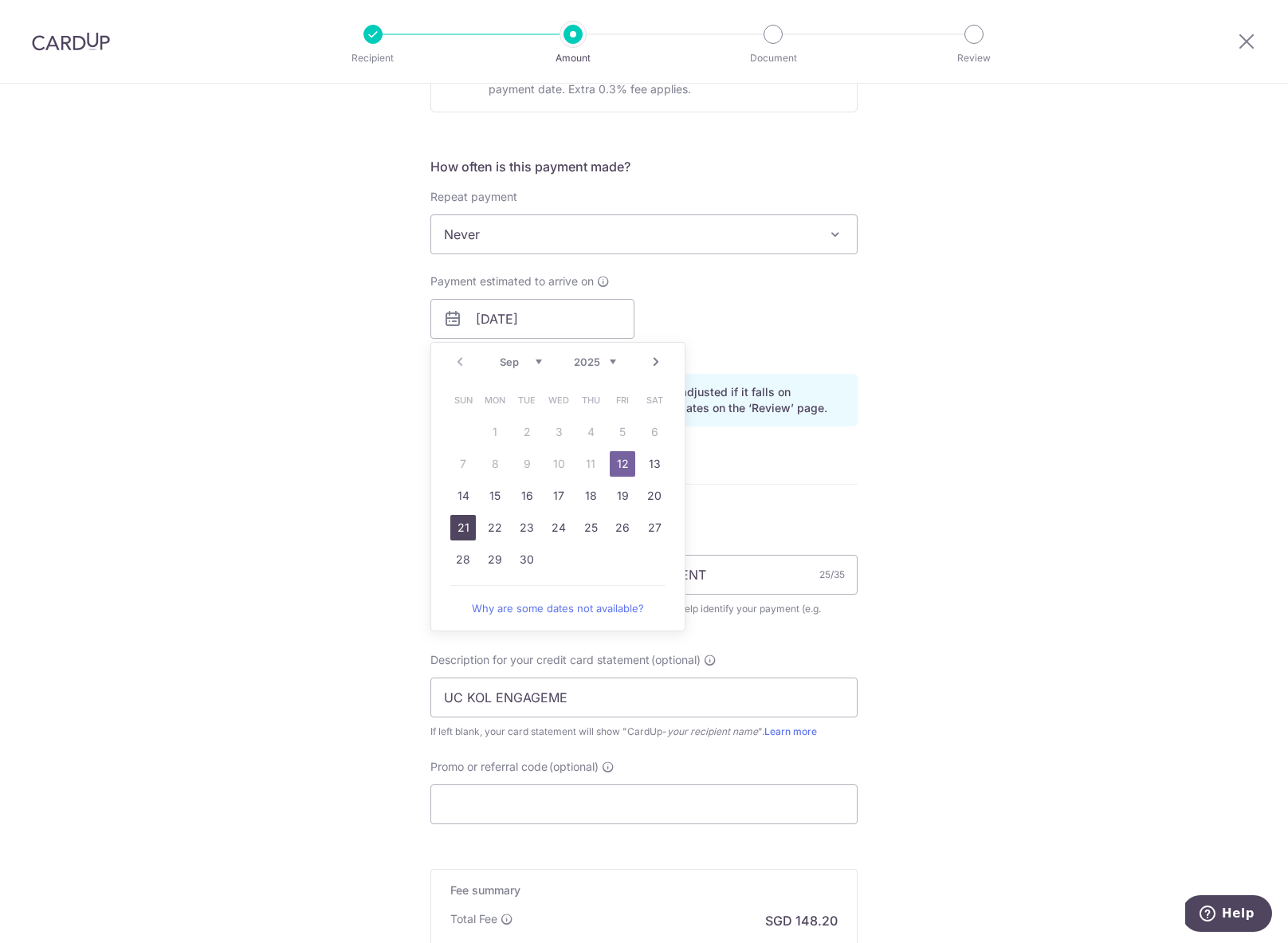
click at [459, 526] on link "21" at bounding box center [462, 527] width 25 height 25
type input "[DATE]"
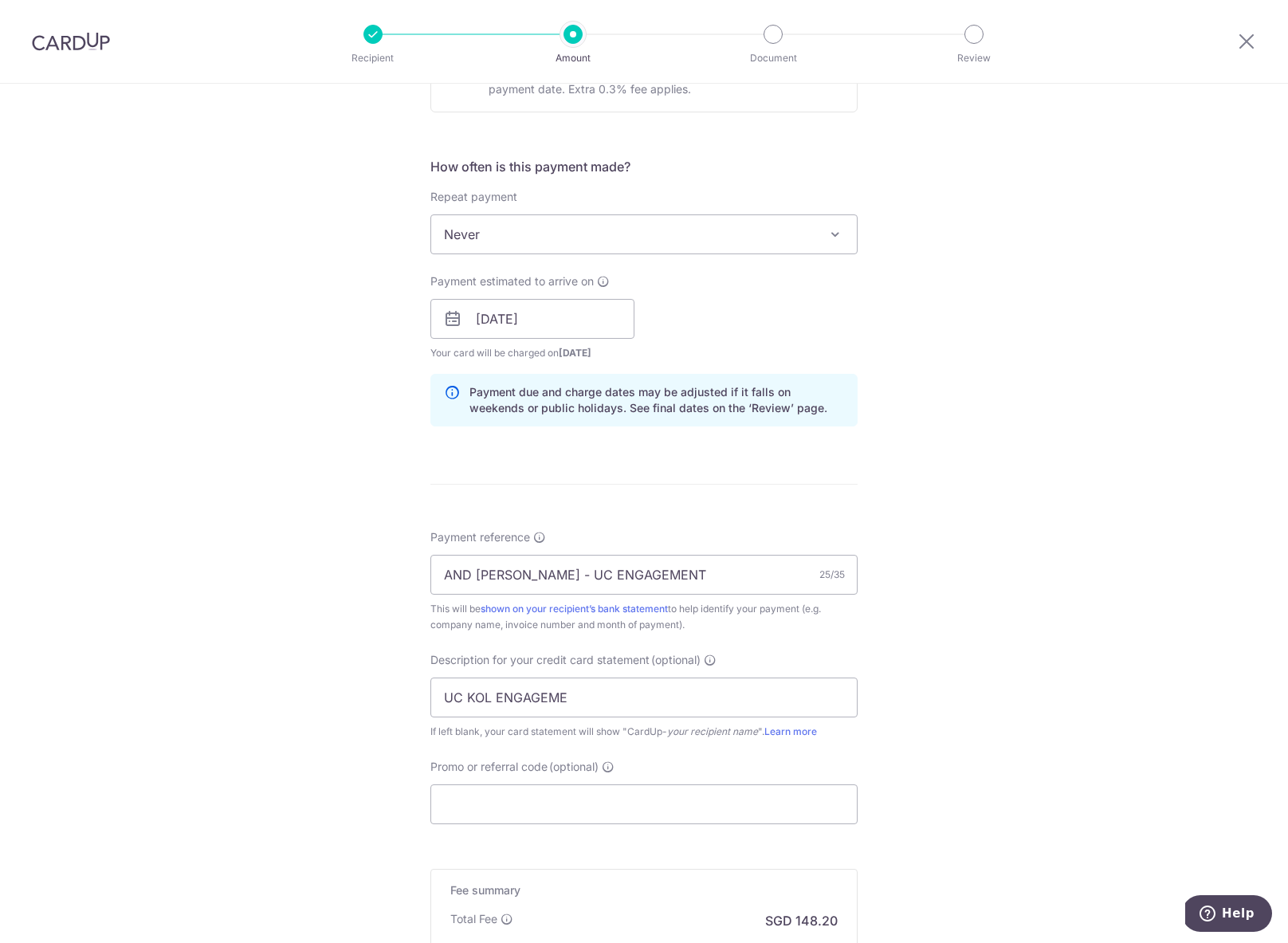
click at [837, 315] on div "Payment estimated to arrive on 21/09/2025 Prev Next Sep Oct Nov Dec 2025 2026 2…" at bounding box center [644, 317] width 446 height 88
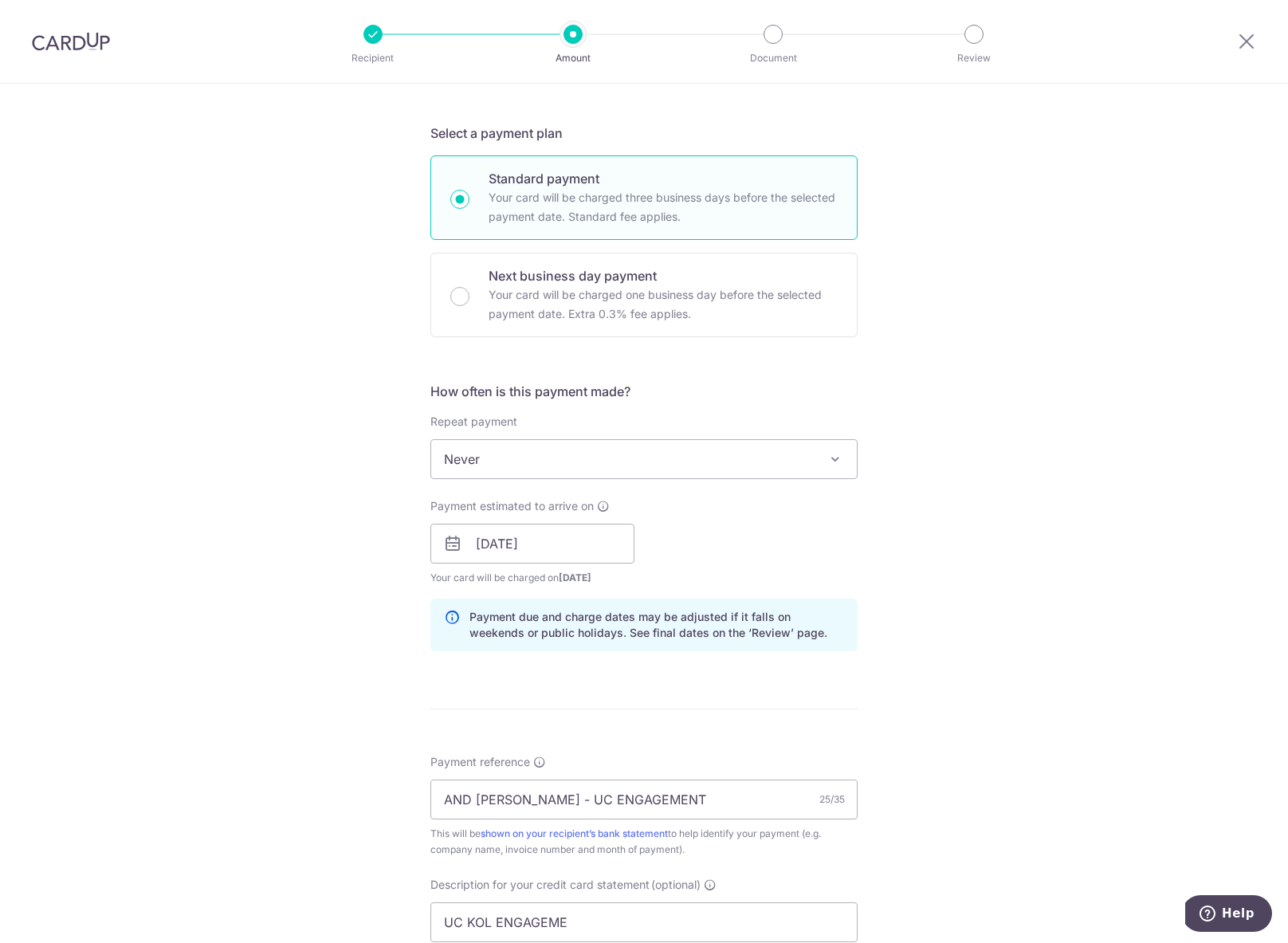
scroll to position [755, 0]
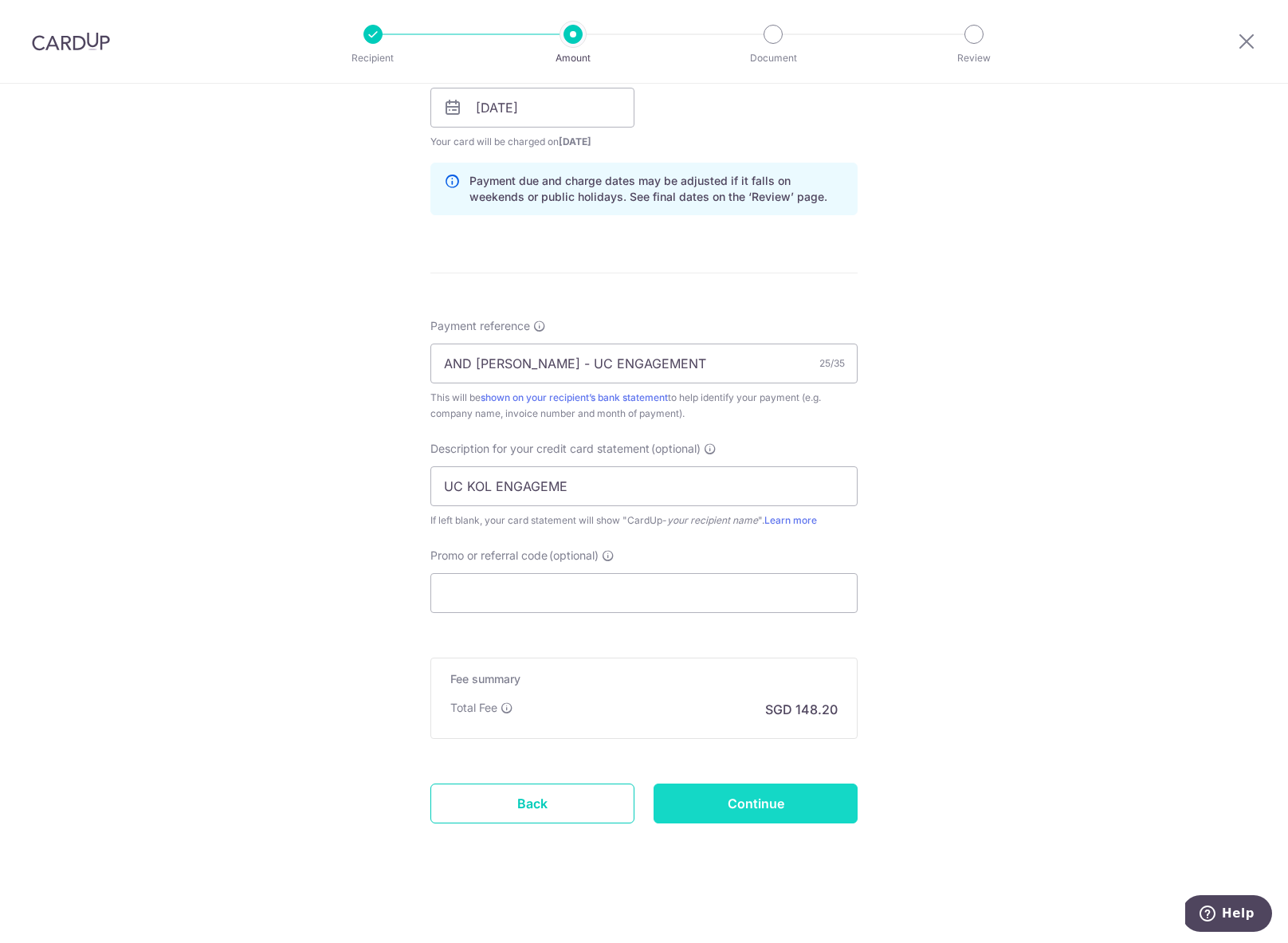
click at [808, 800] on input "Continue" at bounding box center [756, 803] width 204 height 39
type input "Create Schedule"
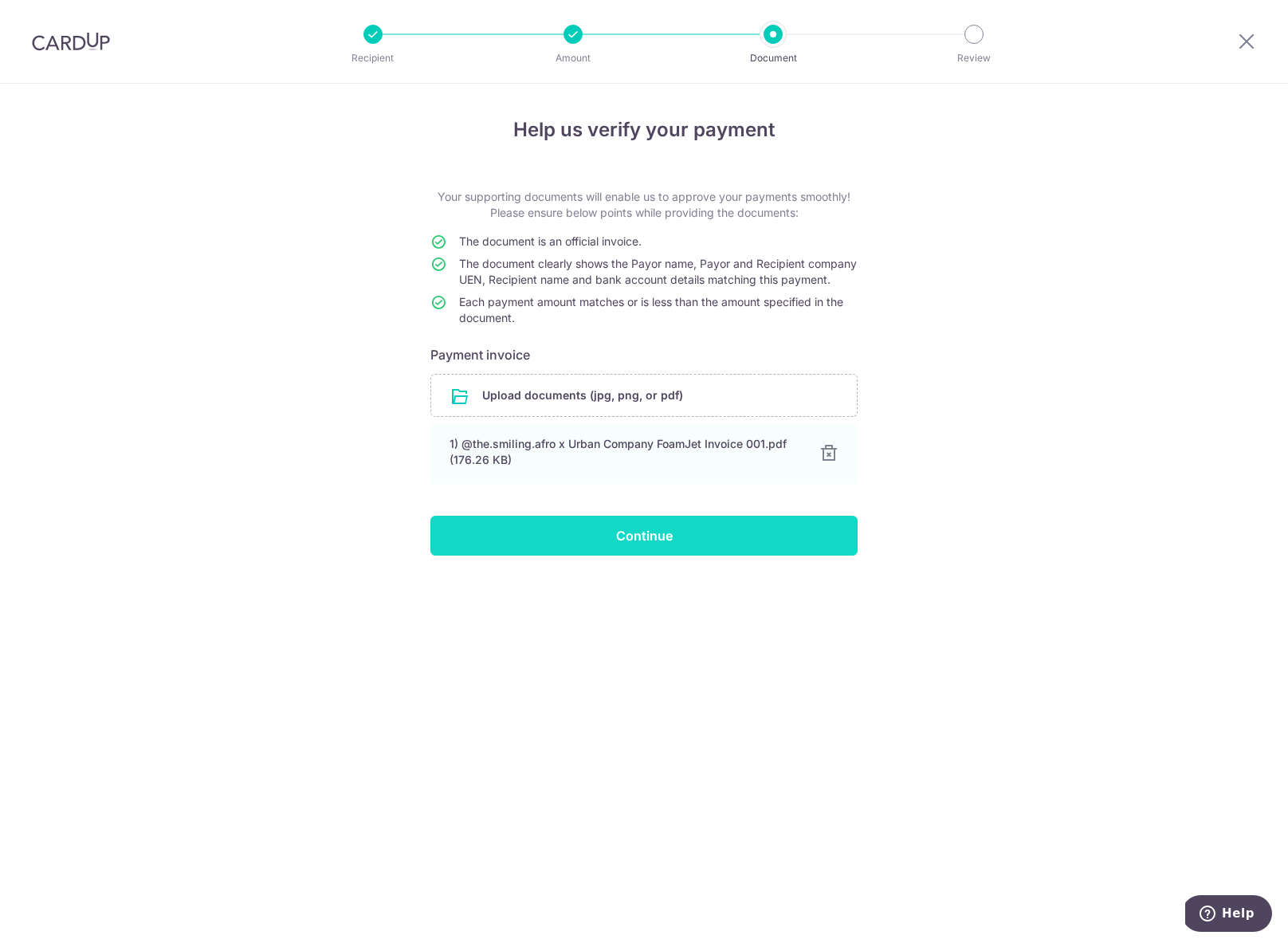
click at [722, 550] on input "Continue" at bounding box center [644, 535] width 428 height 39
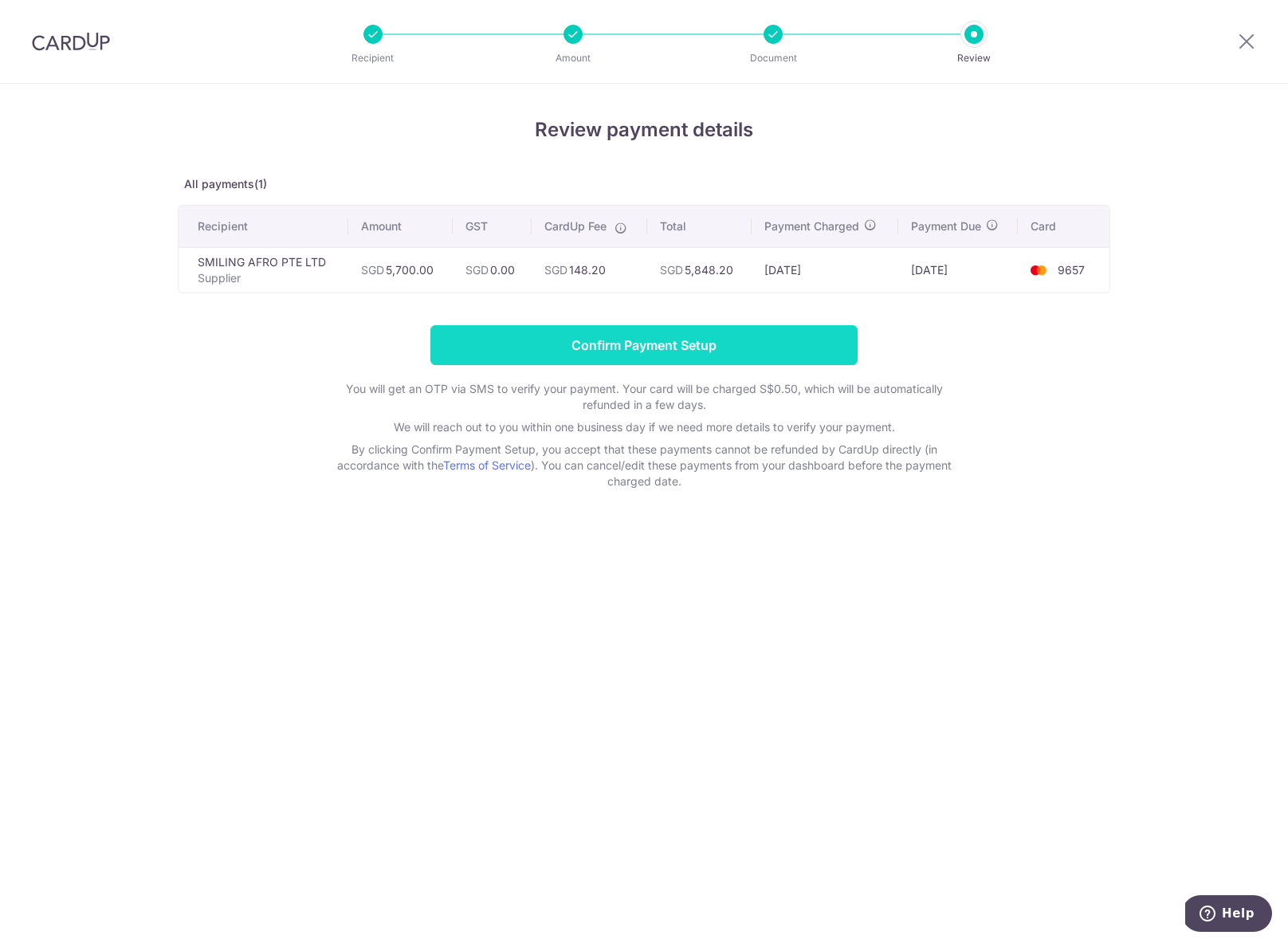
click at [672, 342] on input "Confirm Payment Setup" at bounding box center [644, 345] width 428 height 39
